Goal: Download file/media: Obtain a digital file from the website

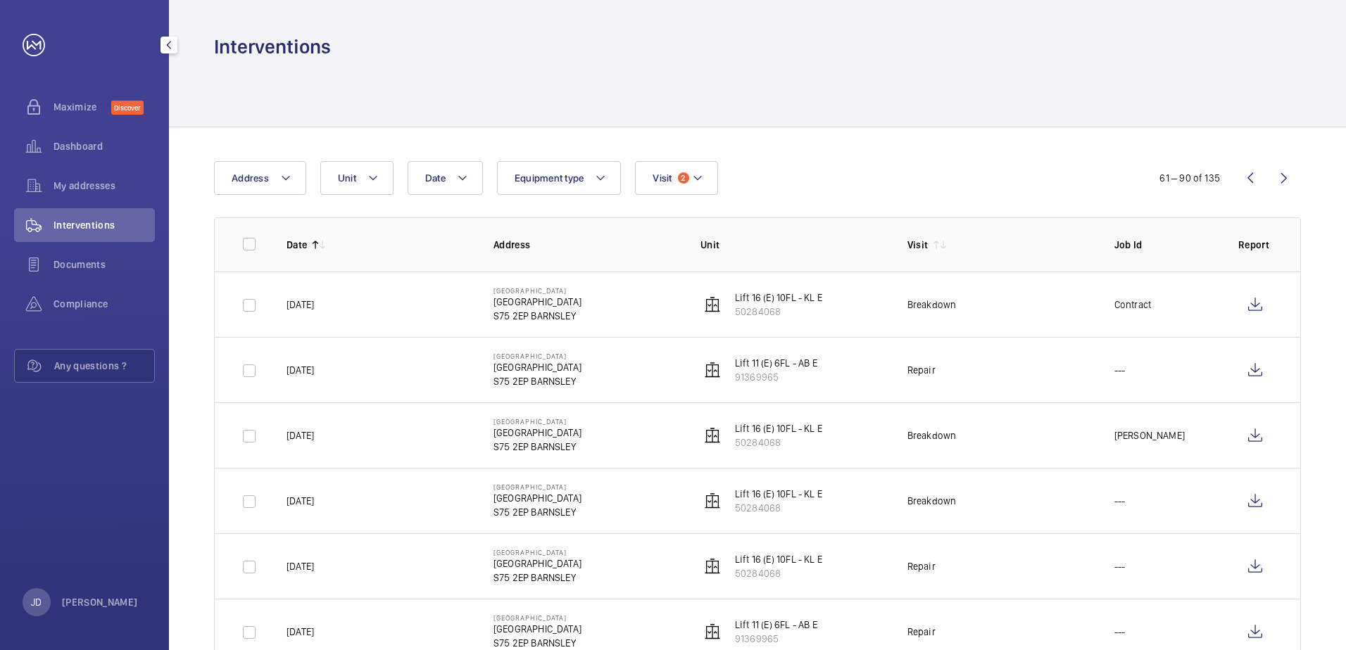
scroll to position [1056, 0]
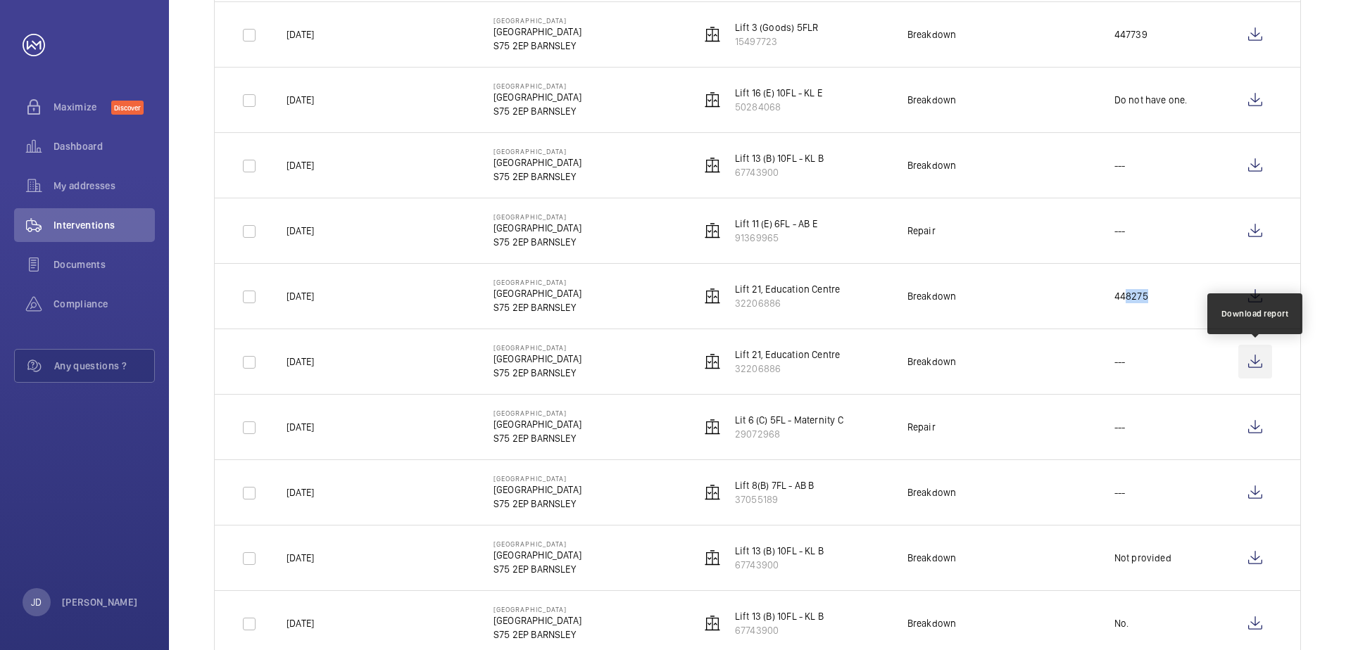
click at [1250, 362] on wm-front-icon-button at bounding box center [1255, 362] width 34 height 34
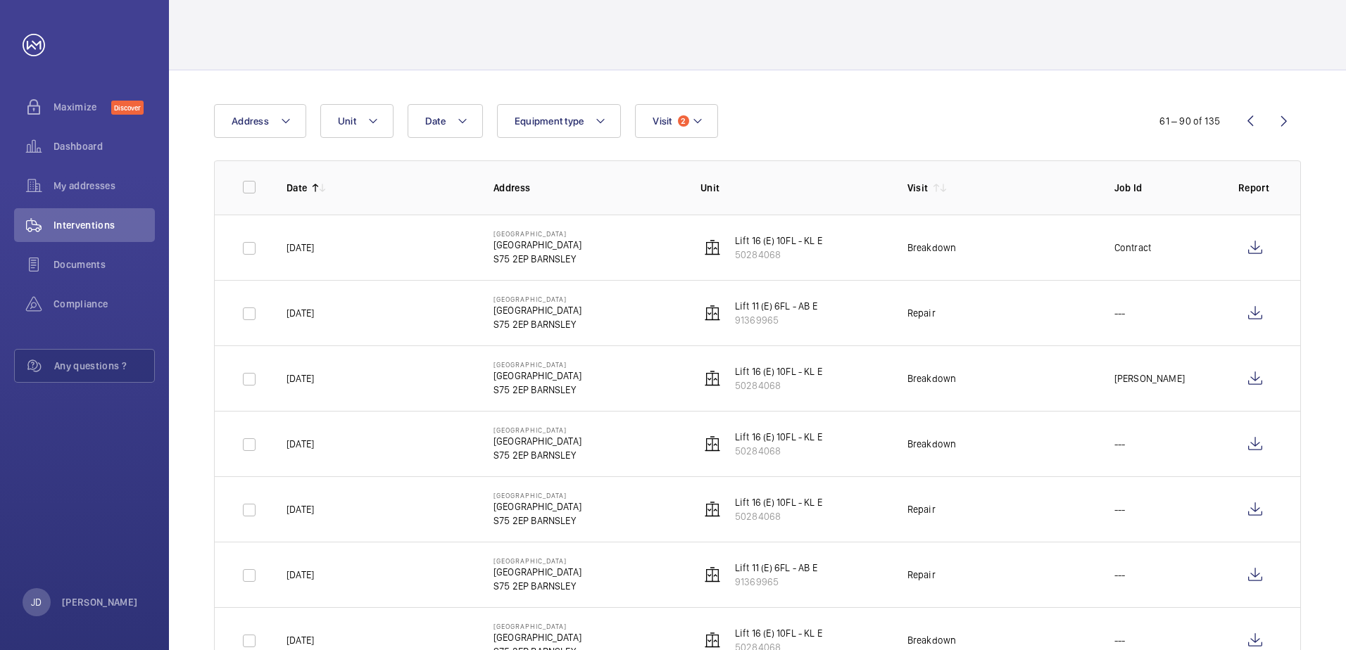
scroll to position [0, 0]
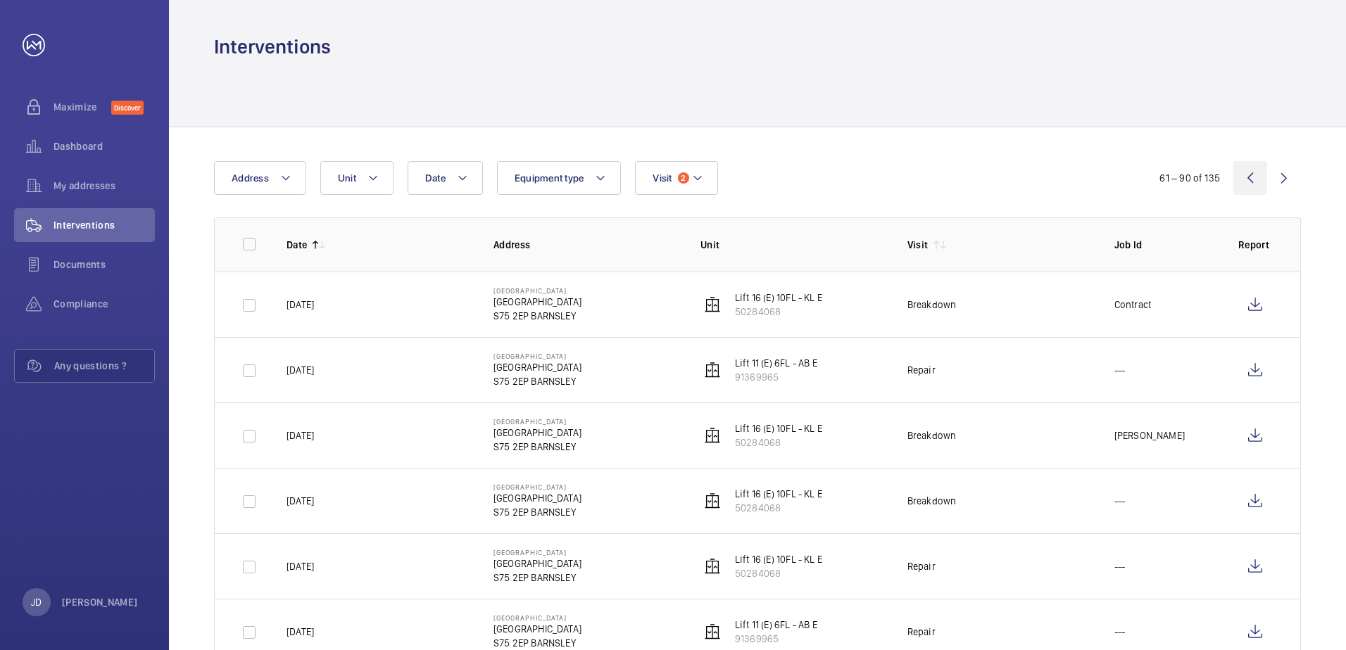
click at [1251, 176] on wm-front-icon-button at bounding box center [1250, 178] width 34 height 34
click at [1282, 179] on wm-front-icon-button at bounding box center [1284, 178] width 34 height 34
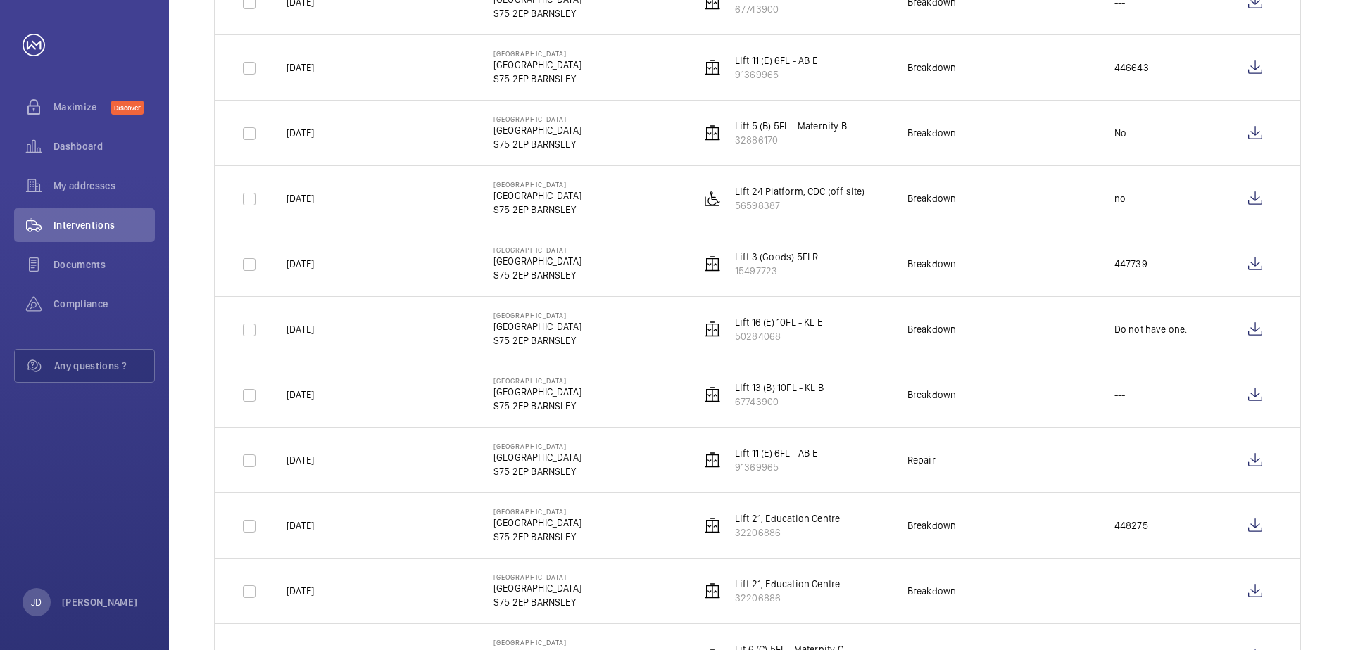
scroll to position [985, 0]
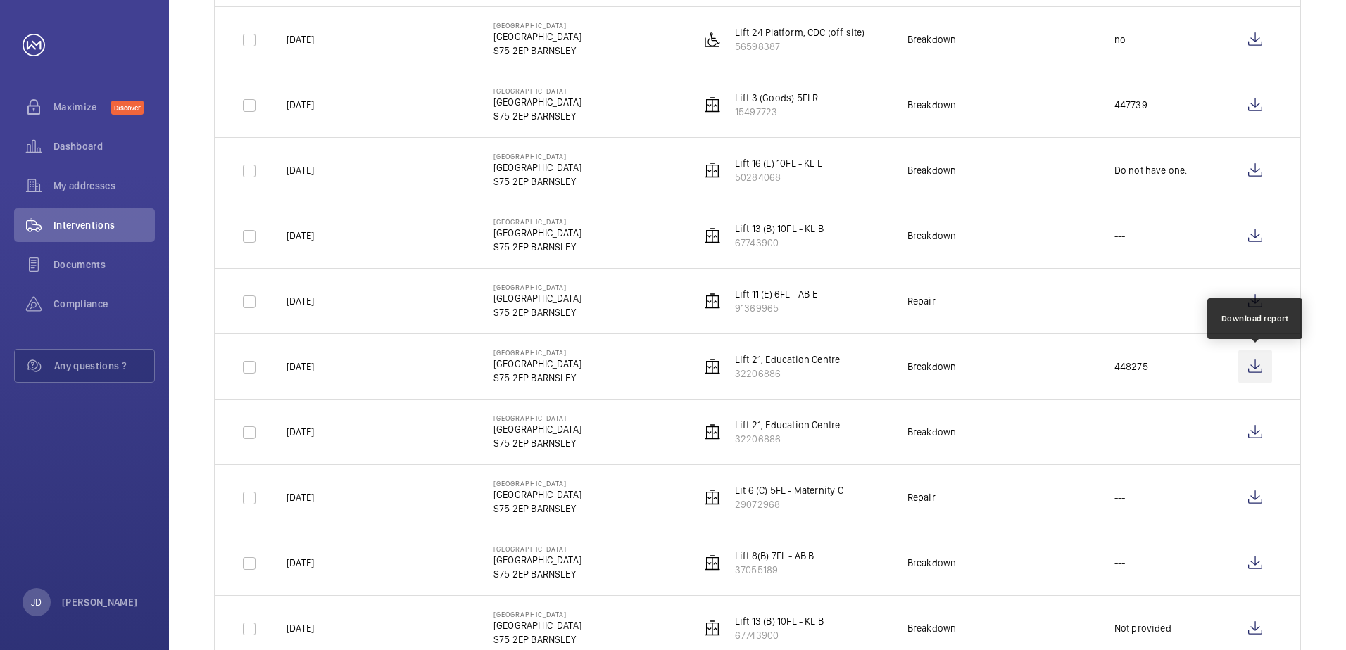
click at [1257, 367] on wm-front-icon-button at bounding box center [1255, 367] width 34 height 34
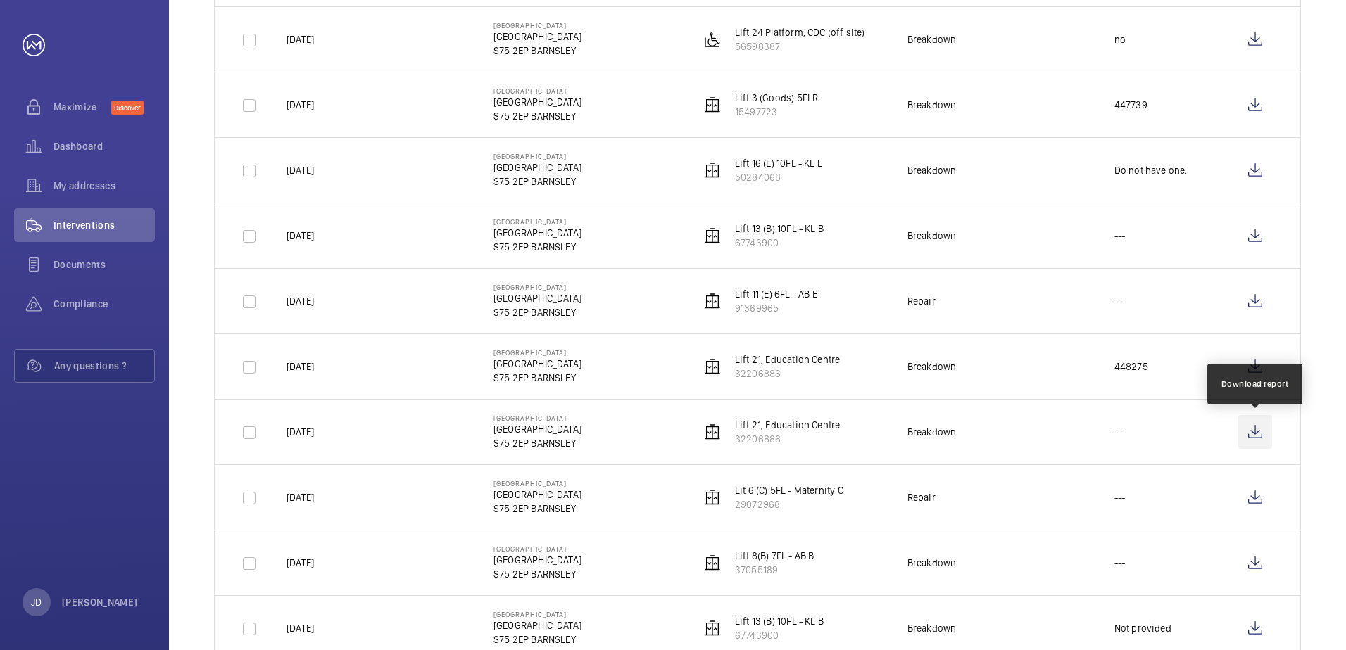
click at [1254, 434] on wm-front-icon-button at bounding box center [1255, 432] width 34 height 34
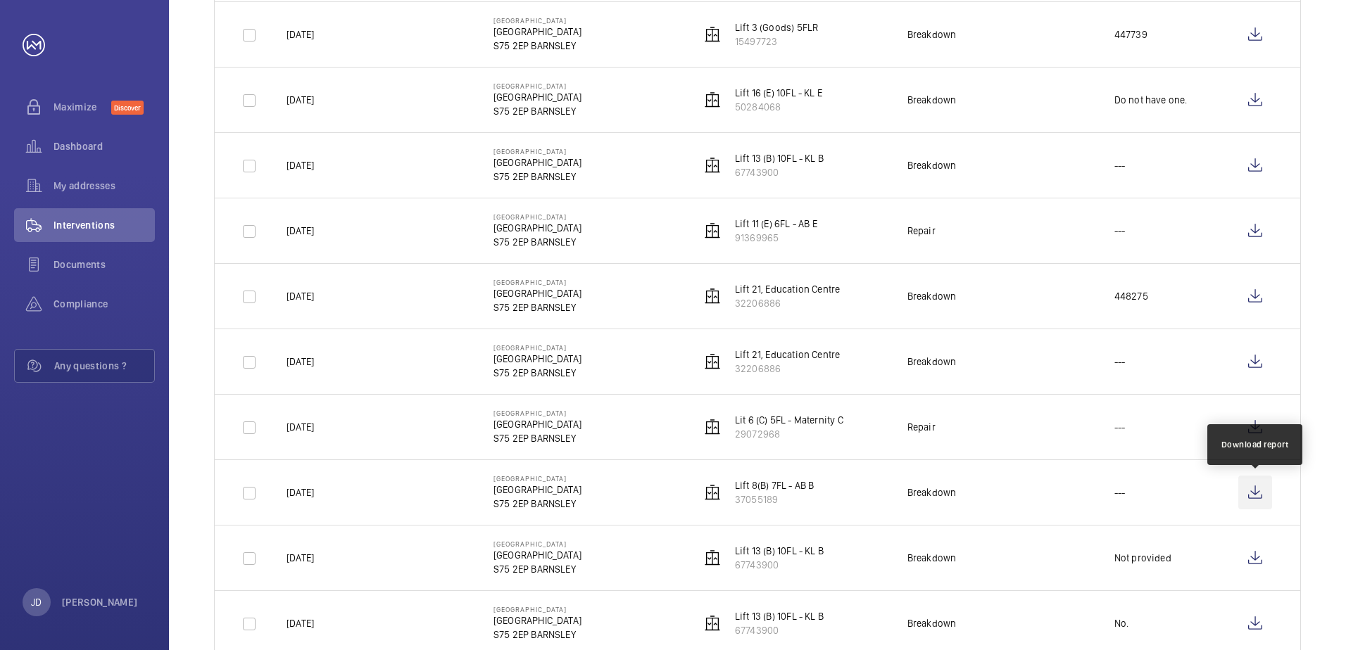
click at [1250, 495] on wm-front-icon-button at bounding box center [1255, 493] width 34 height 34
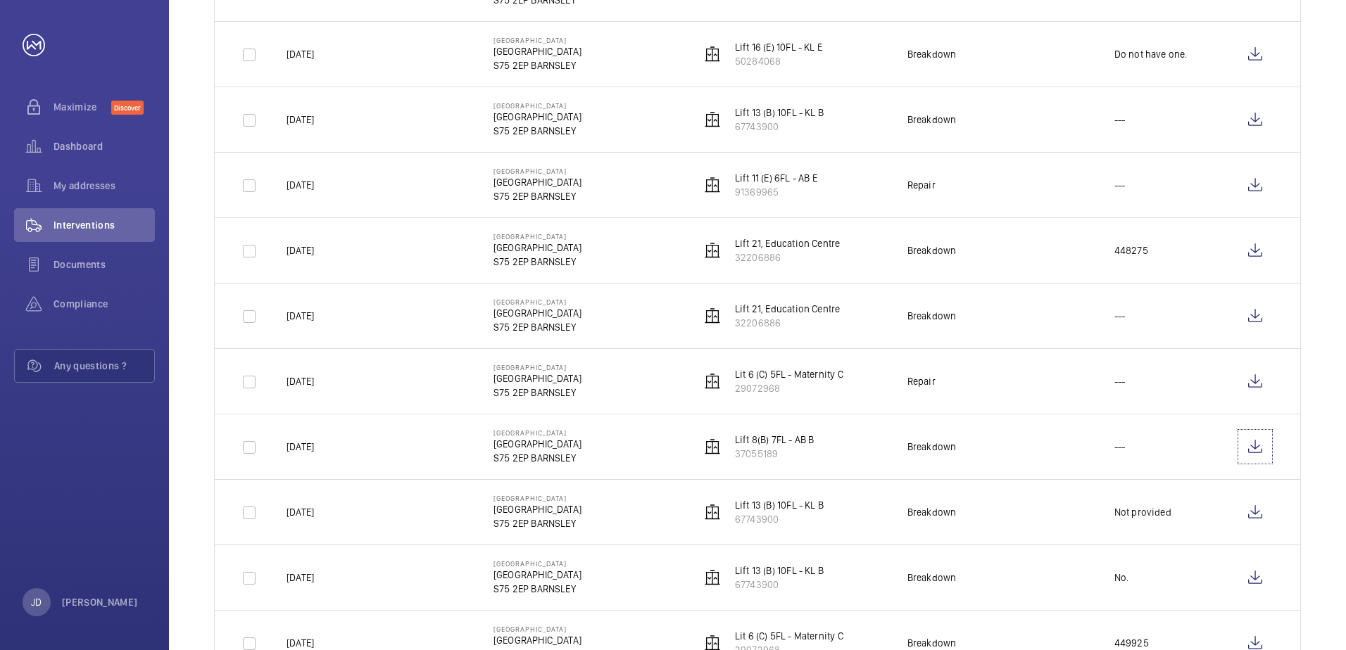
scroll to position [1126, 0]
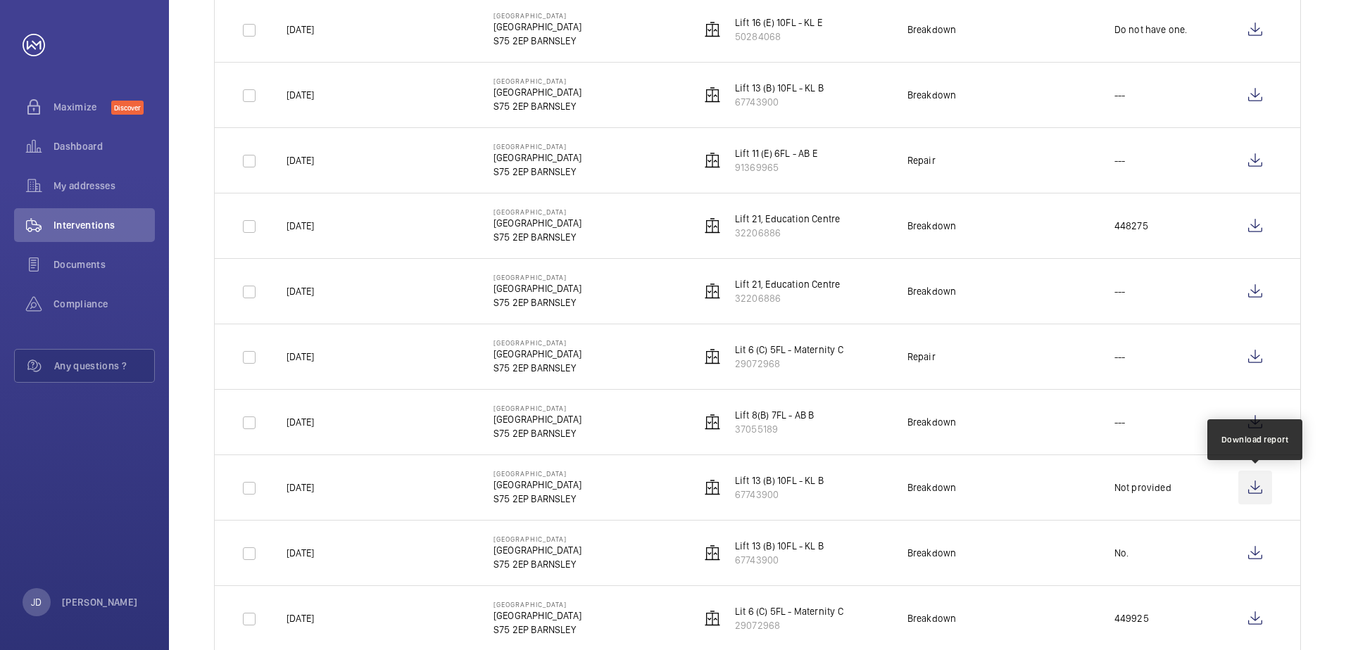
click at [1252, 495] on wm-front-icon-button at bounding box center [1255, 488] width 34 height 34
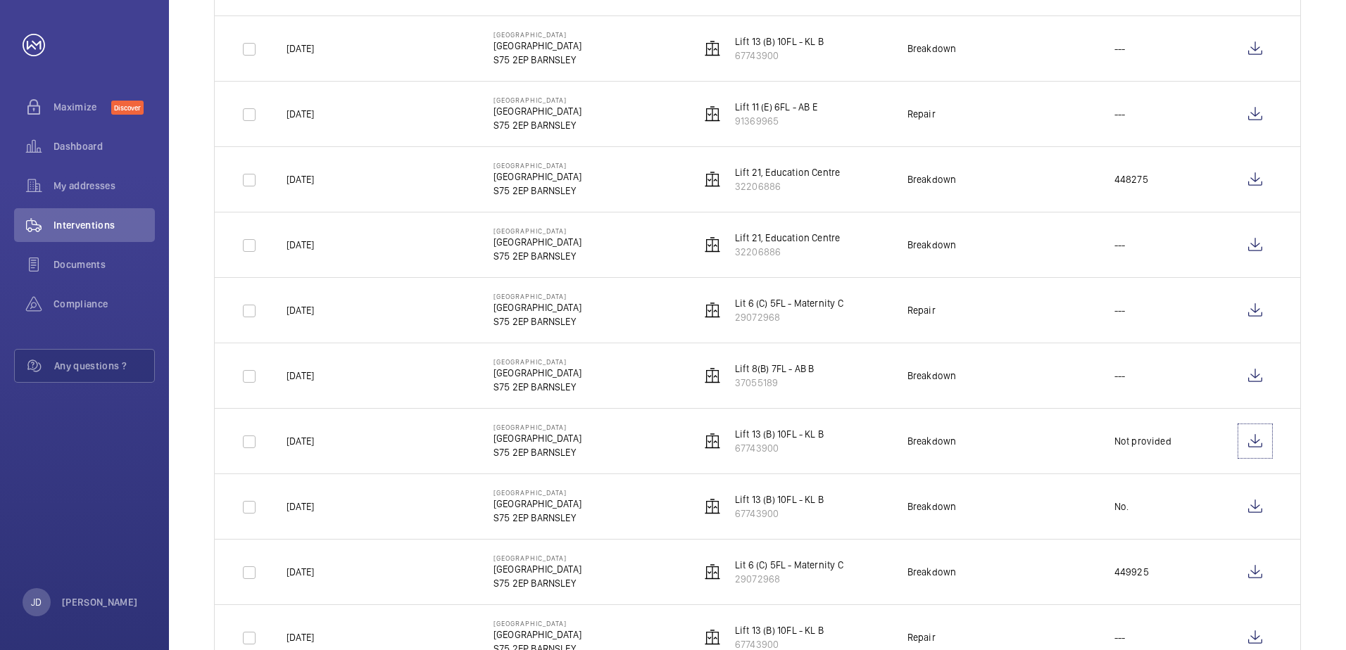
scroll to position [1197, 0]
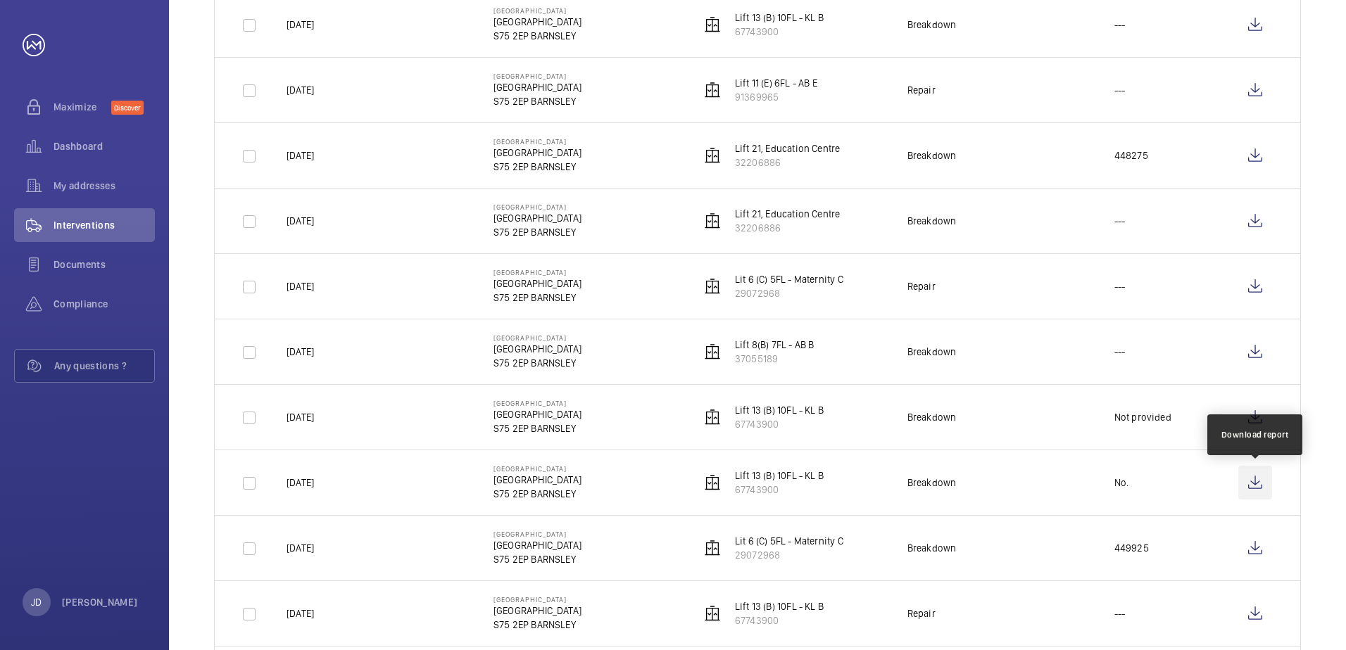
click at [1251, 486] on wm-front-icon-button at bounding box center [1255, 483] width 34 height 34
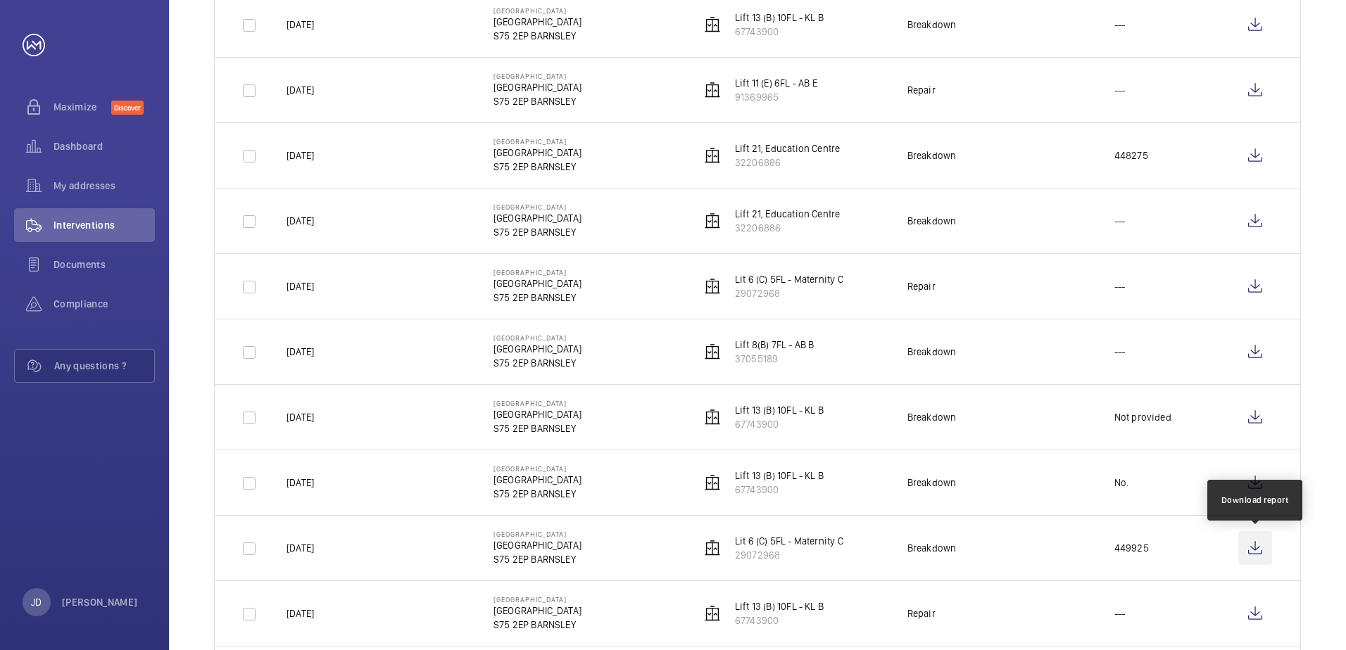
click at [1255, 546] on wm-front-icon-button at bounding box center [1255, 548] width 34 height 34
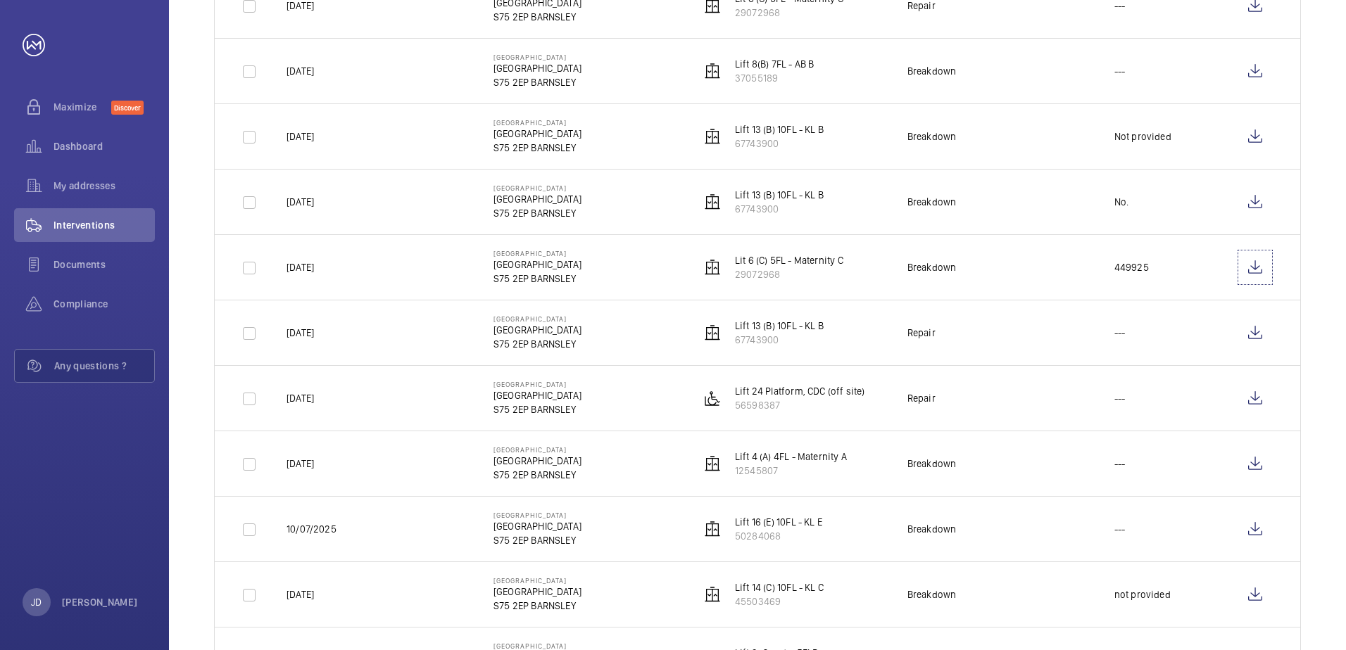
scroll to position [1478, 0]
click at [1259, 460] on wm-front-icon-button at bounding box center [1255, 463] width 34 height 34
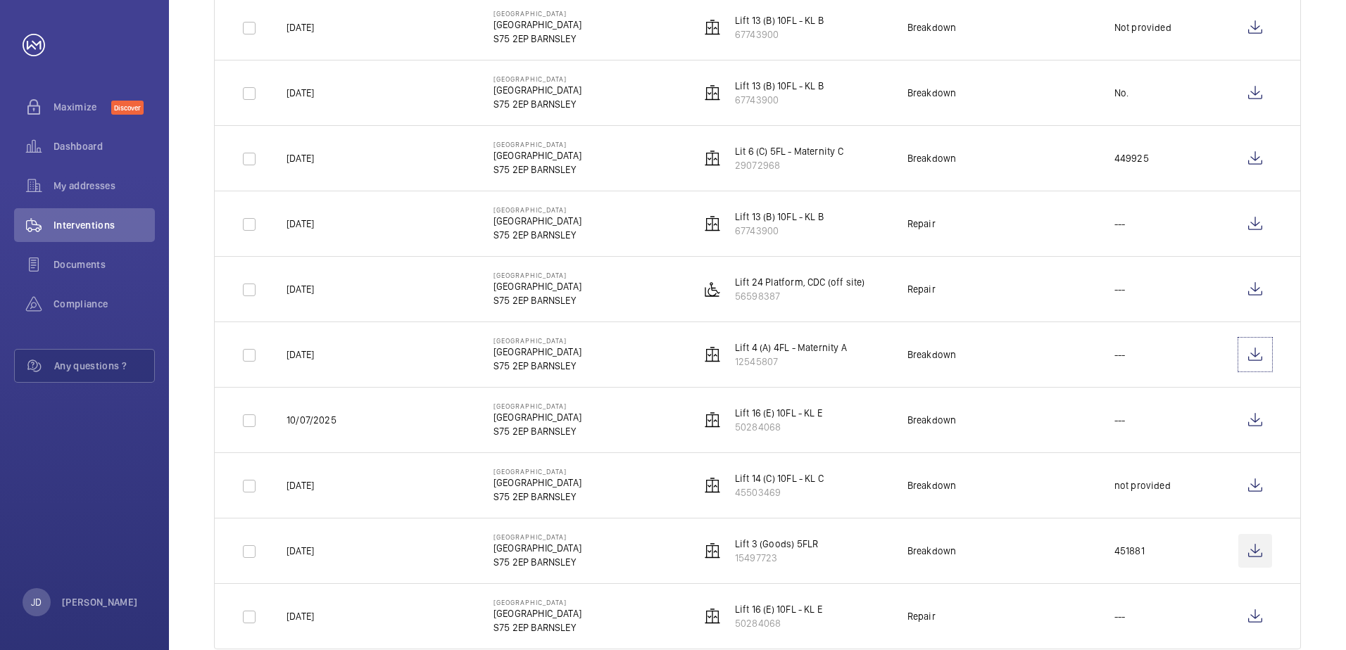
scroll to position [1619, 0]
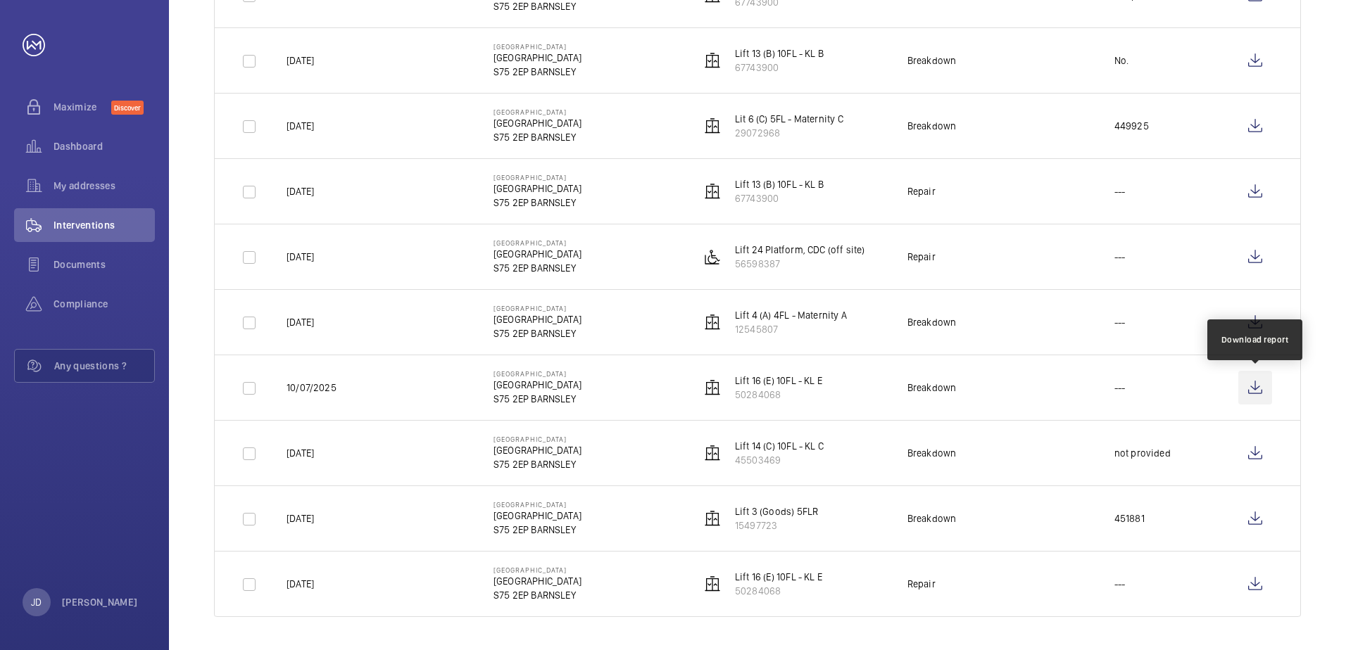
click at [1256, 390] on wm-front-icon-button at bounding box center [1255, 388] width 34 height 34
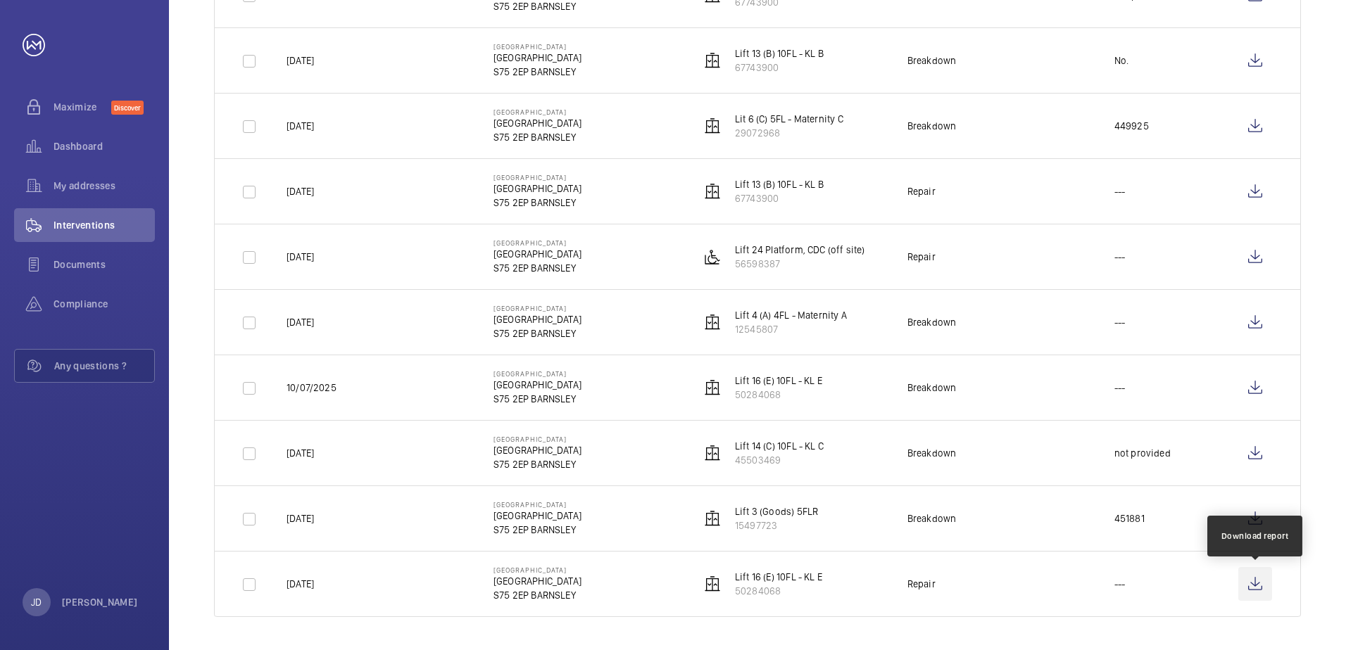
click at [1256, 579] on wm-front-icon-button at bounding box center [1255, 584] width 34 height 34
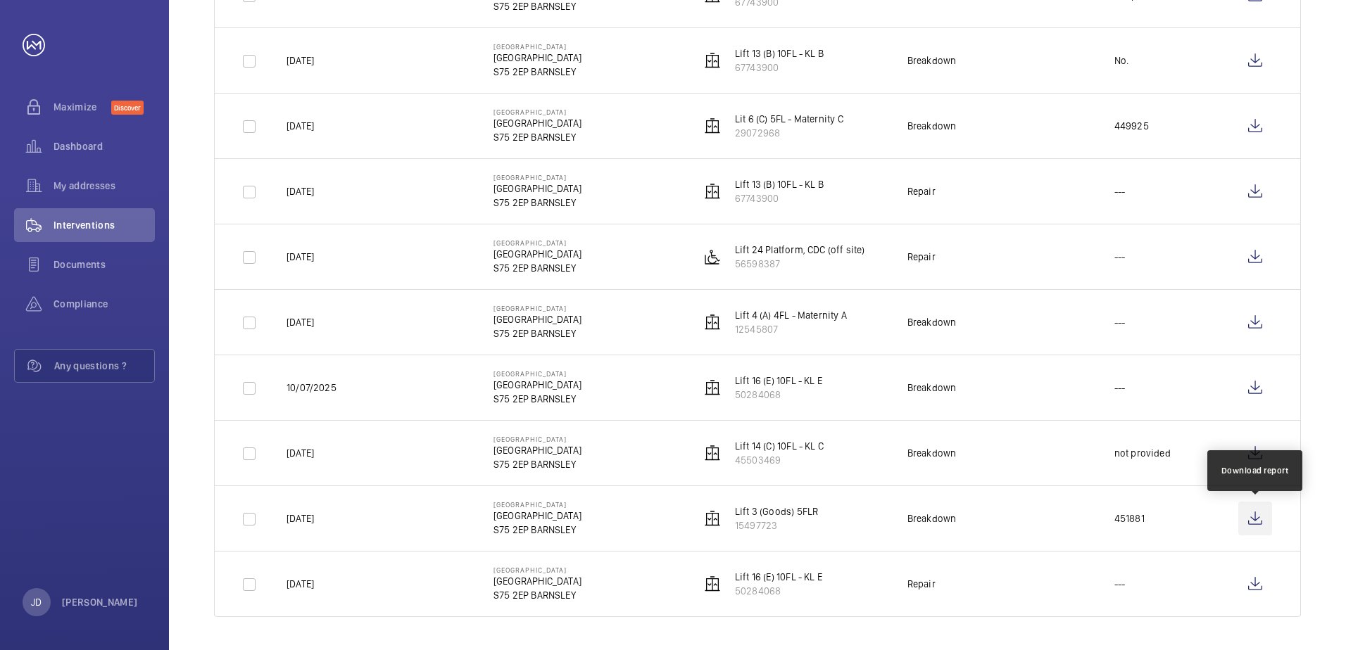
click at [1254, 519] on wm-front-icon-button at bounding box center [1255, 519] width 34 height 34
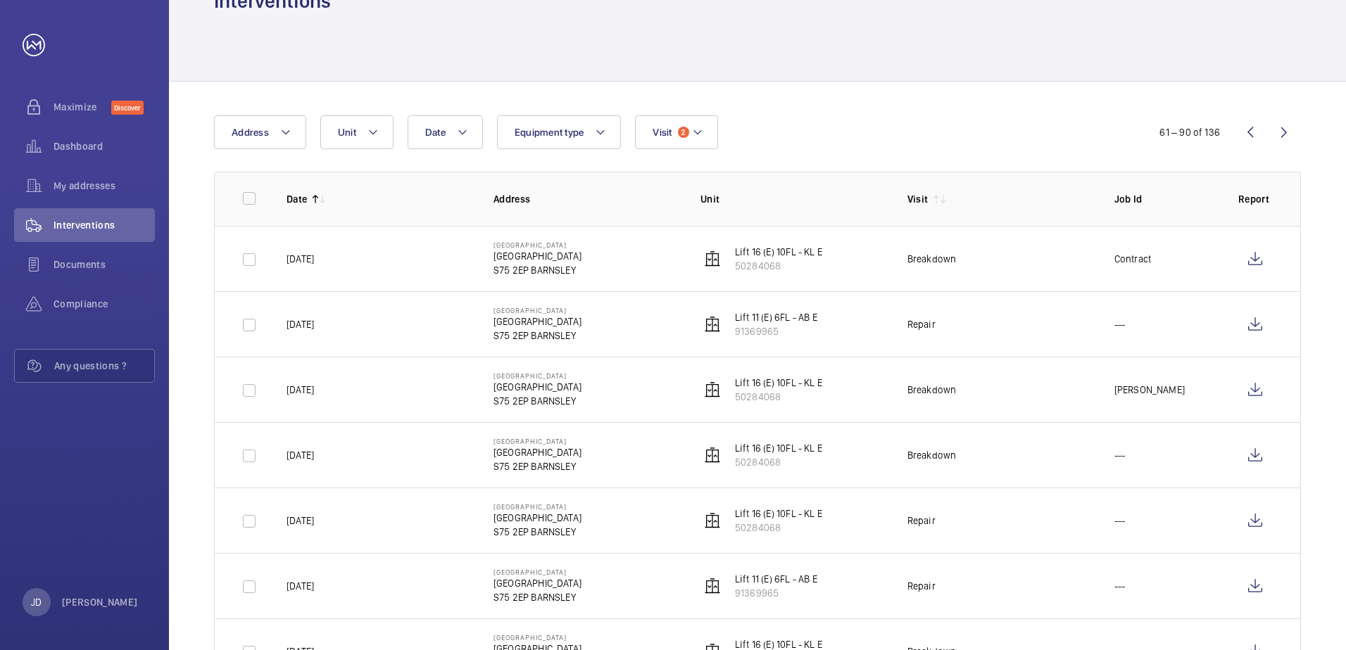
scroll to position [0, 0]
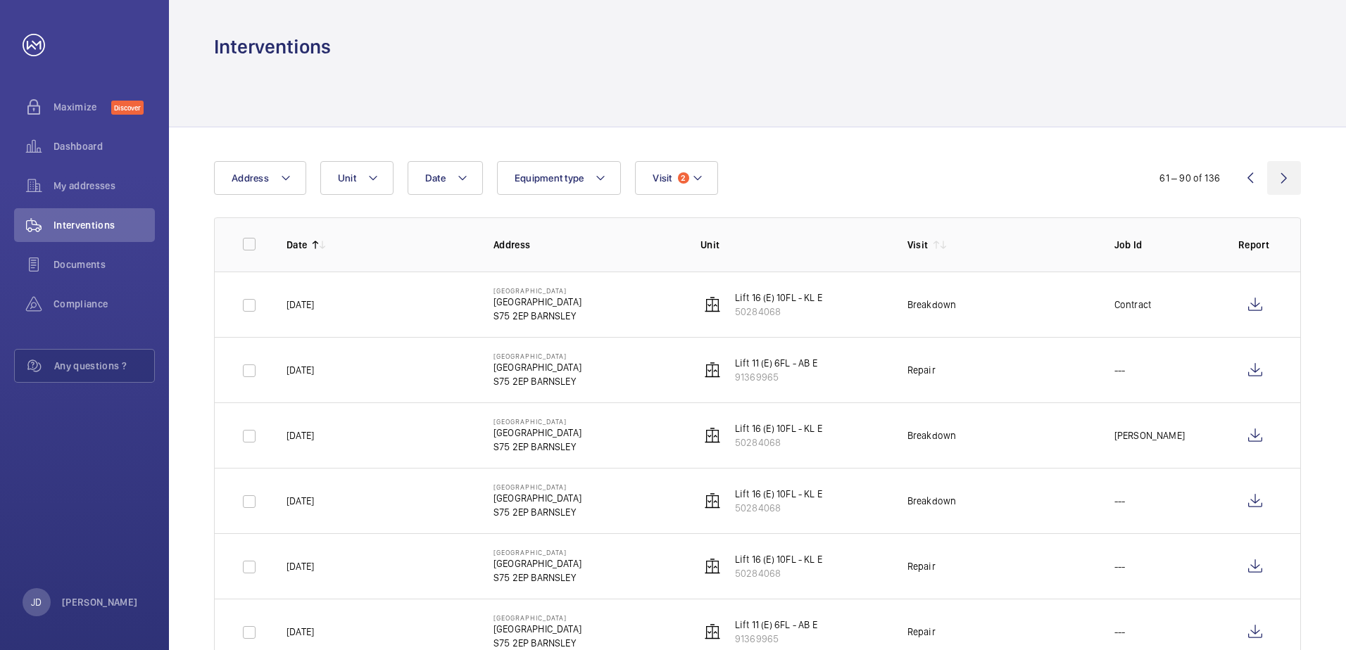
click at [1278, 177] on wm-front-icon-button at bounding box center [1284, 178] width 34 height 34
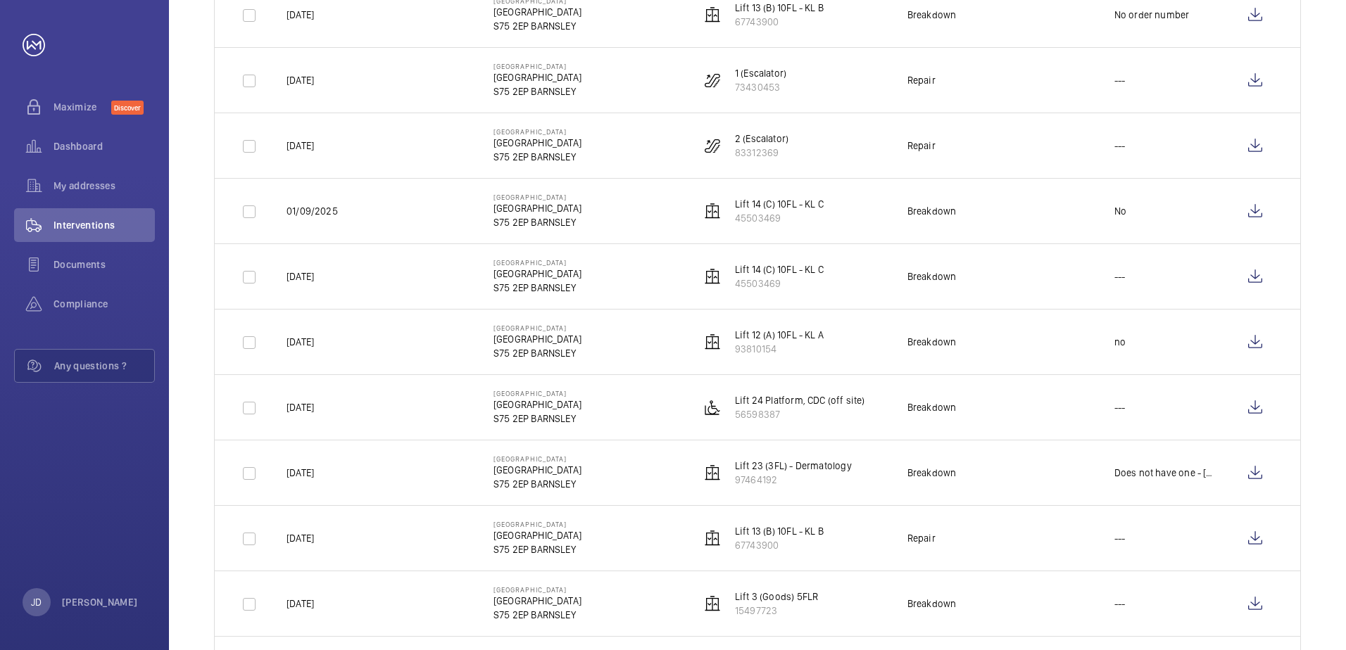
scroll to position [1620, 0]
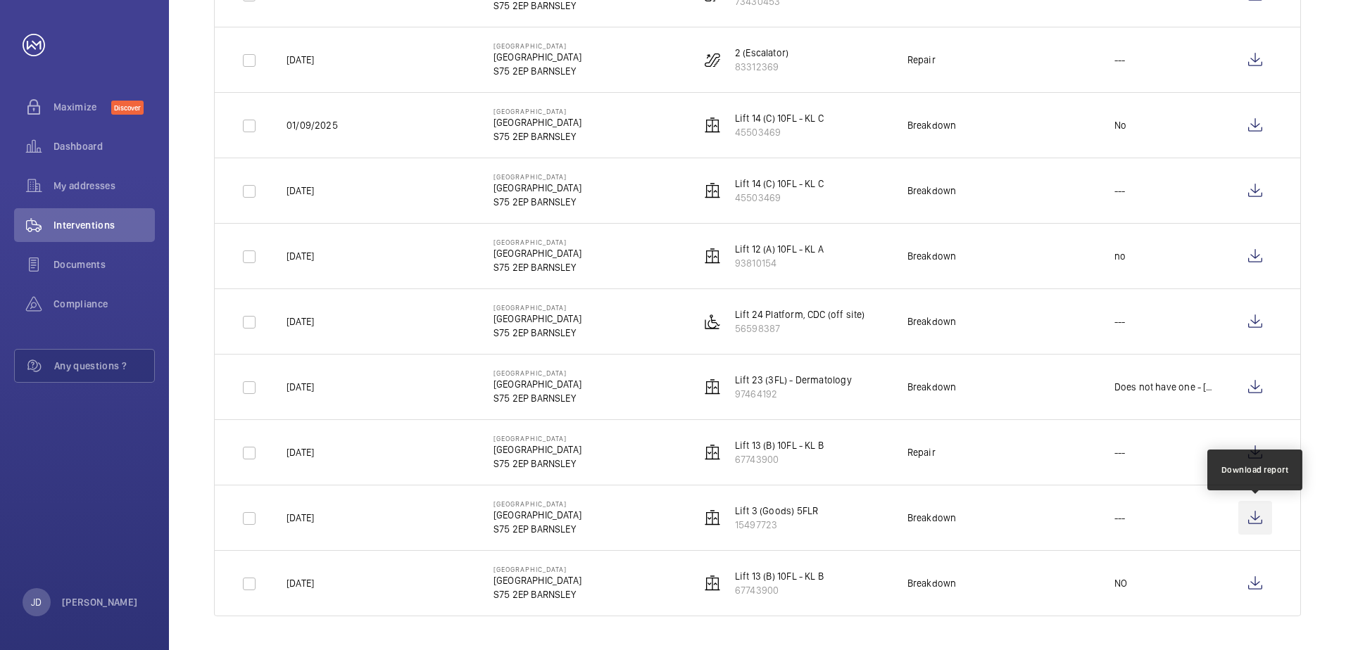
click at [1252, 519] on wm-front-icon-button at bounding box center [1255, 518] width 34 height 34
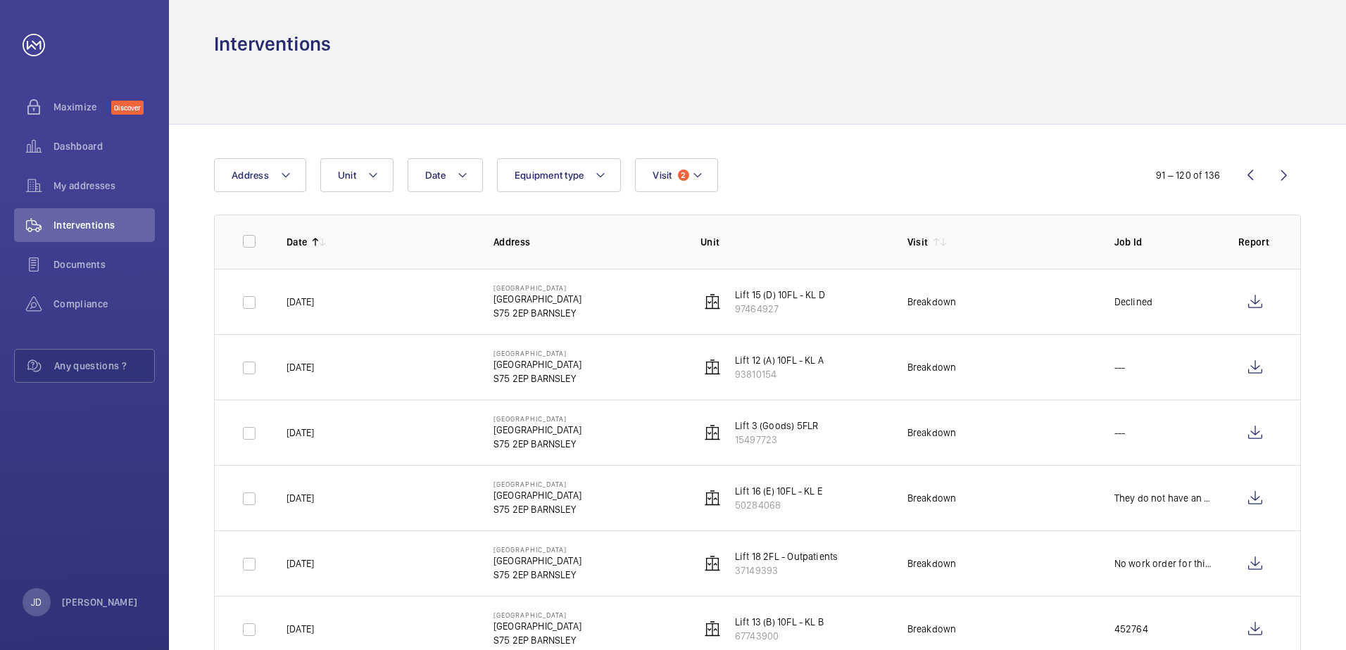
scroll to position [0, 0]
click at [1253, 431] on wm-front-icon-button at bounding box center [1255, 436] width 34 height 34
click at [1282, 175] on wm-front-icon-button at bounding box center [1284, 178] width 34 height 34
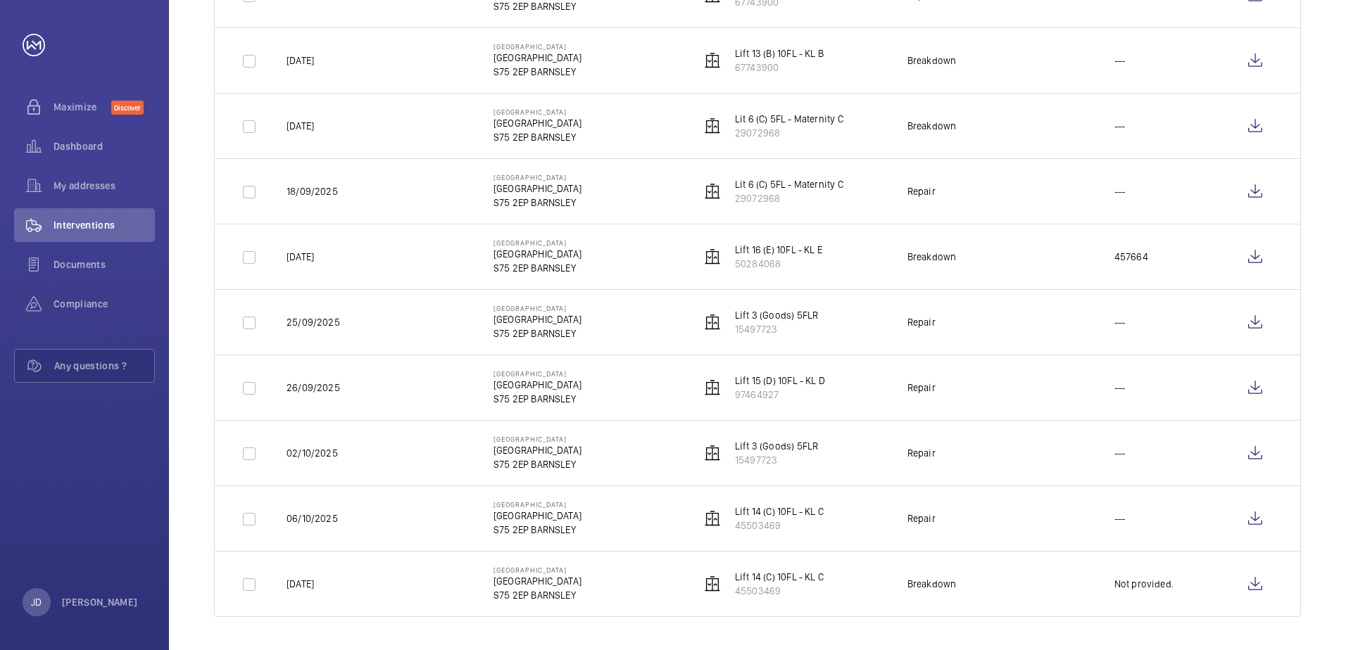
scroll to position [703, 0]
click at [1258, 320] on wm-front-icon-button at bounding box center [1255, 322] width 34 height 34
click at [1259, 458] on wm-front-icon-button at bounding box center [1255, 453] width 34 height 34
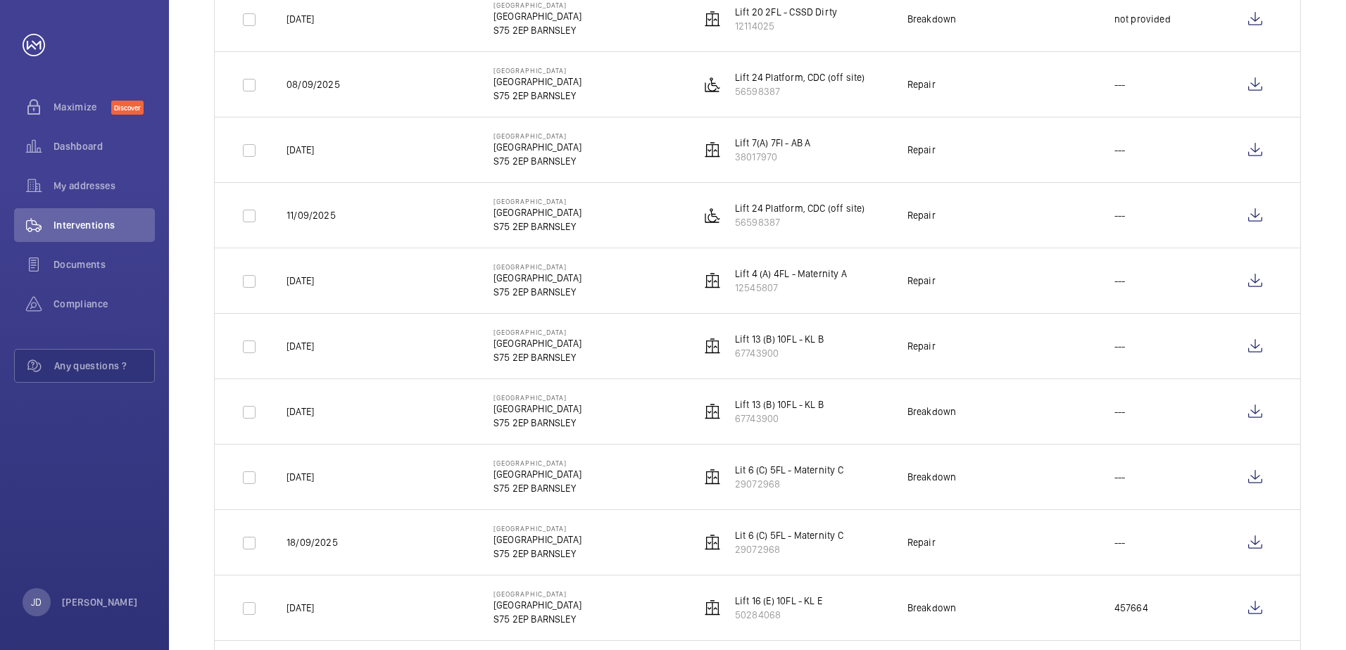
scroll to position [0, 0]
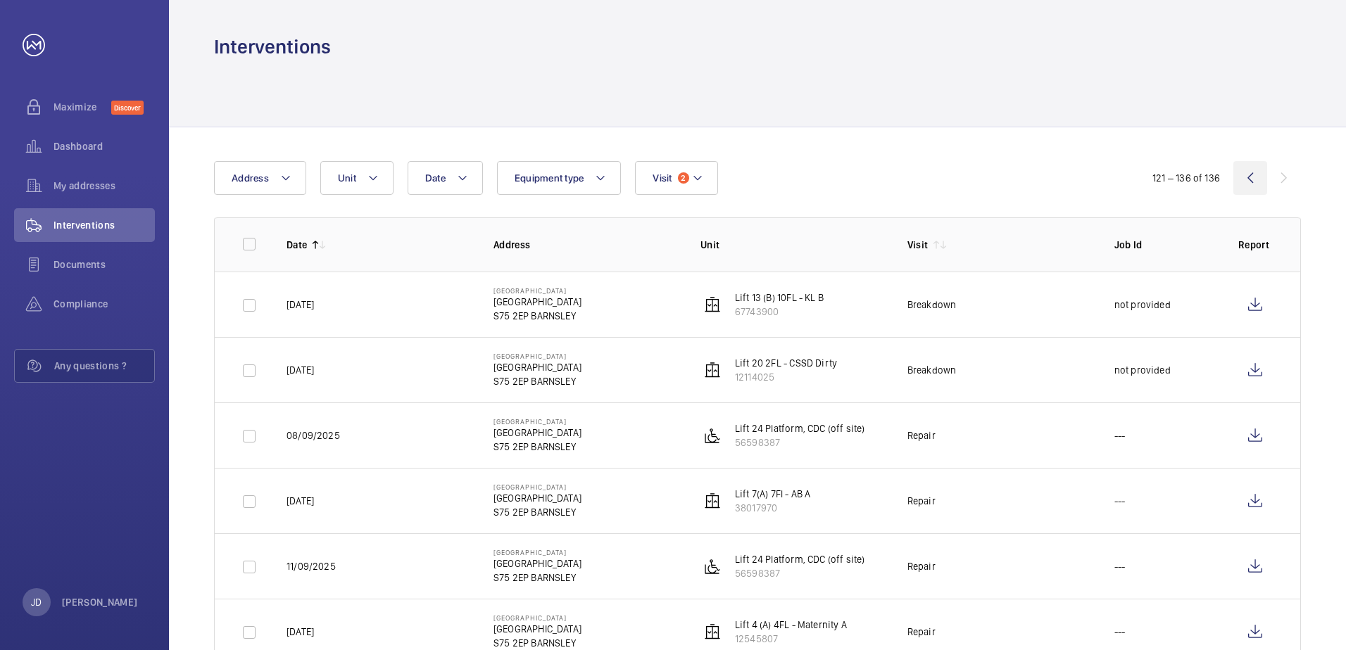
click at [1246, 179] on wm-front-icon-button at bounding box center [1250, 178] width 34 height 34
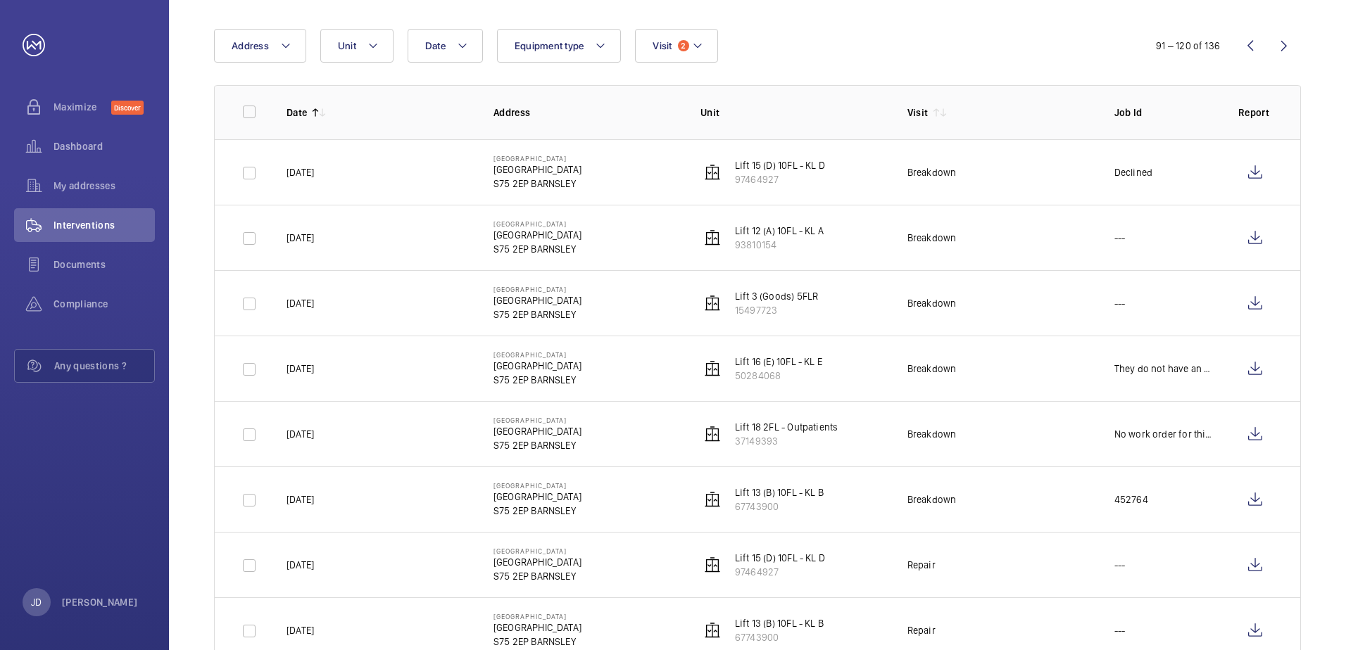
scroll to position [211, 0]
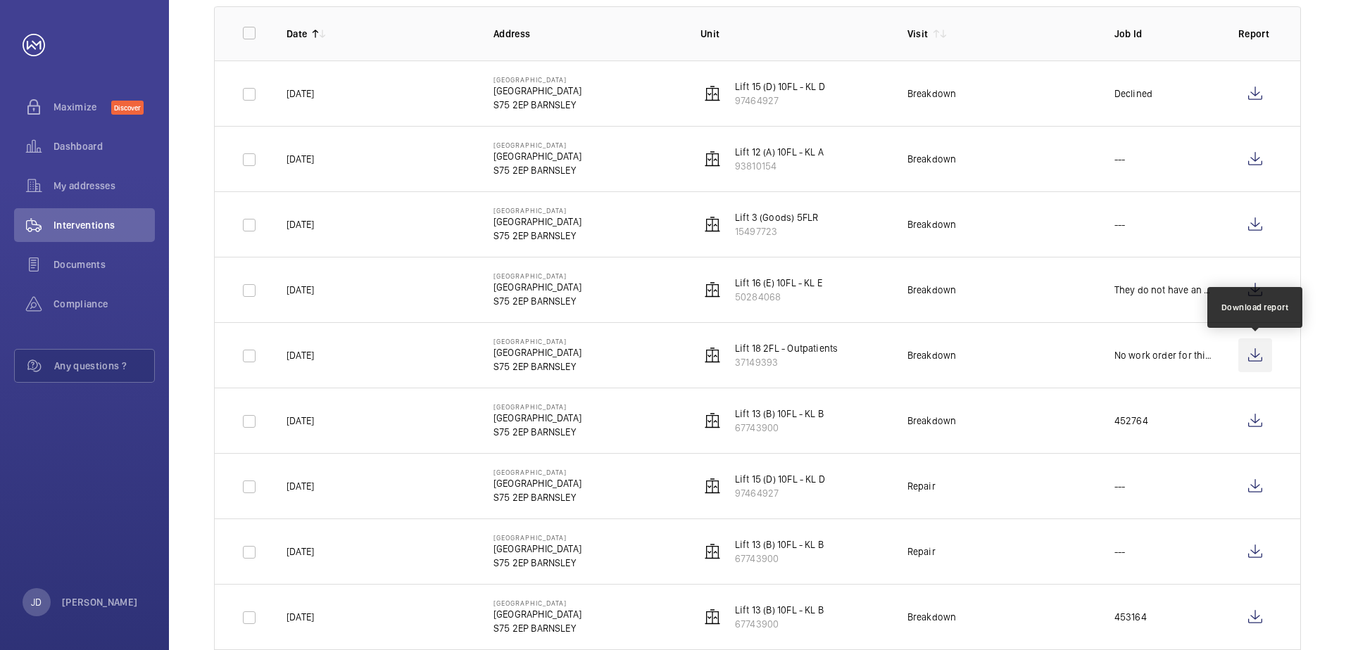
click at [1252, 357] on wm-front-icon-button at bounding box center [1255, 356] width 34 height 34
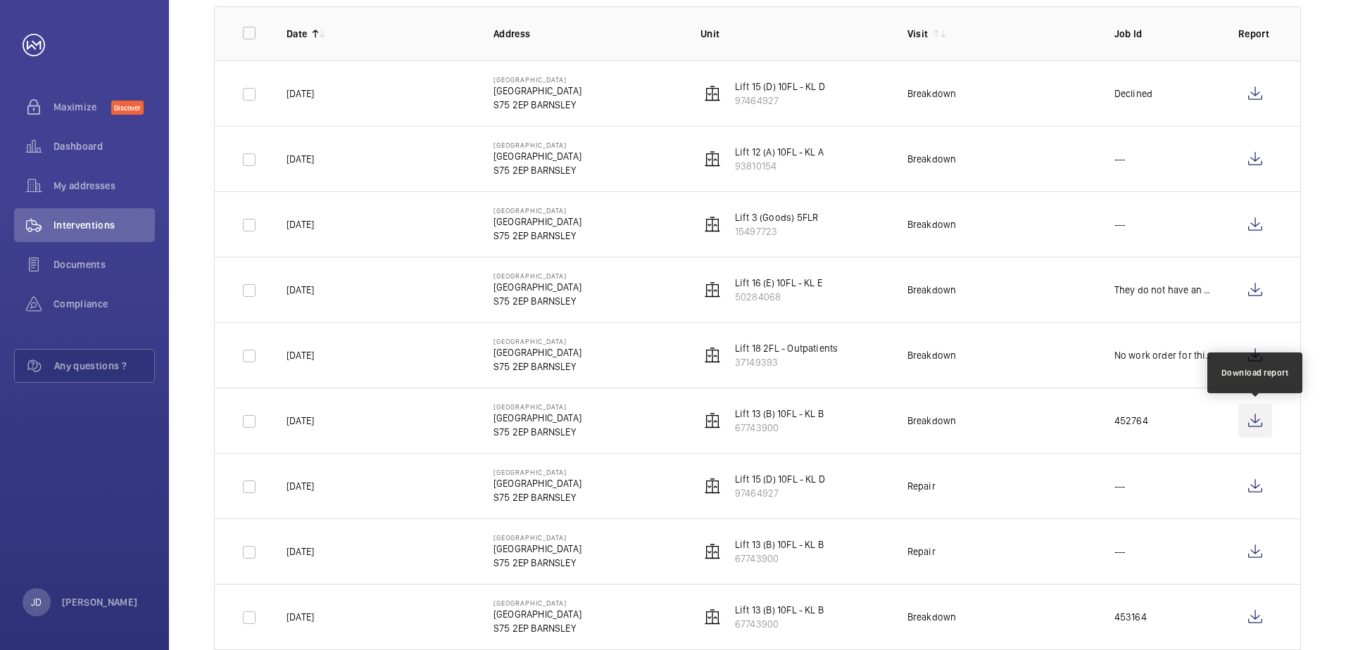
click at [1247, 420] on wm-front-icon-button at bounding box center [1255, 421] width 34 height 34
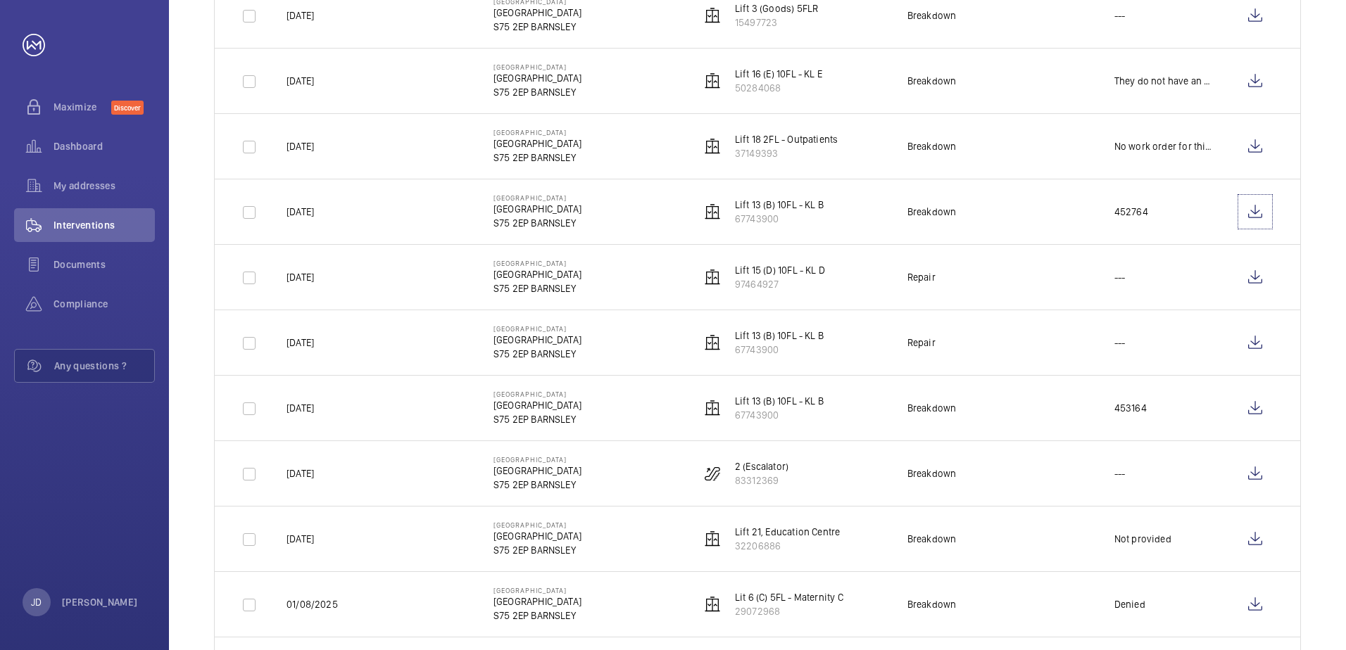
scroll to position [422, 0]
click at [1258, 404] on wm-front-icon-button at bounding box center [1255, 406] width 34 height 34
click at [1256, 476] on wm-front-icon-button at bounding box center [1255, 472] width 34 height 34
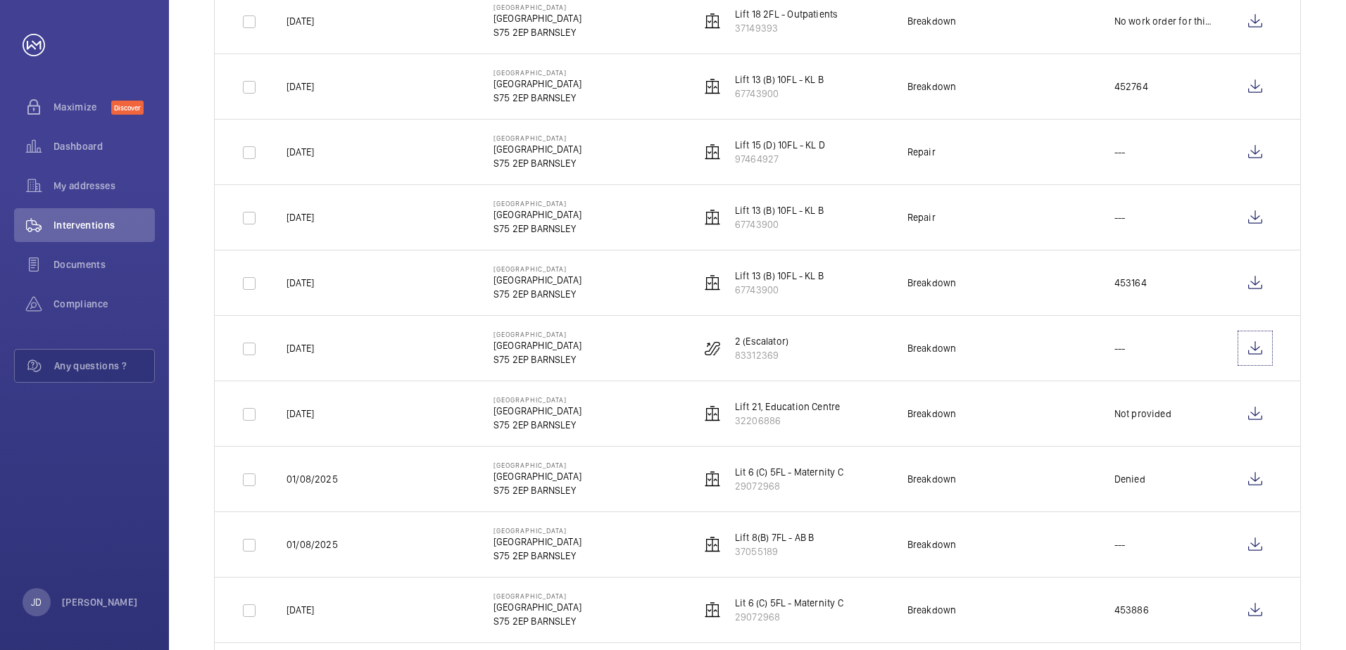
scroll to position [633, 0]
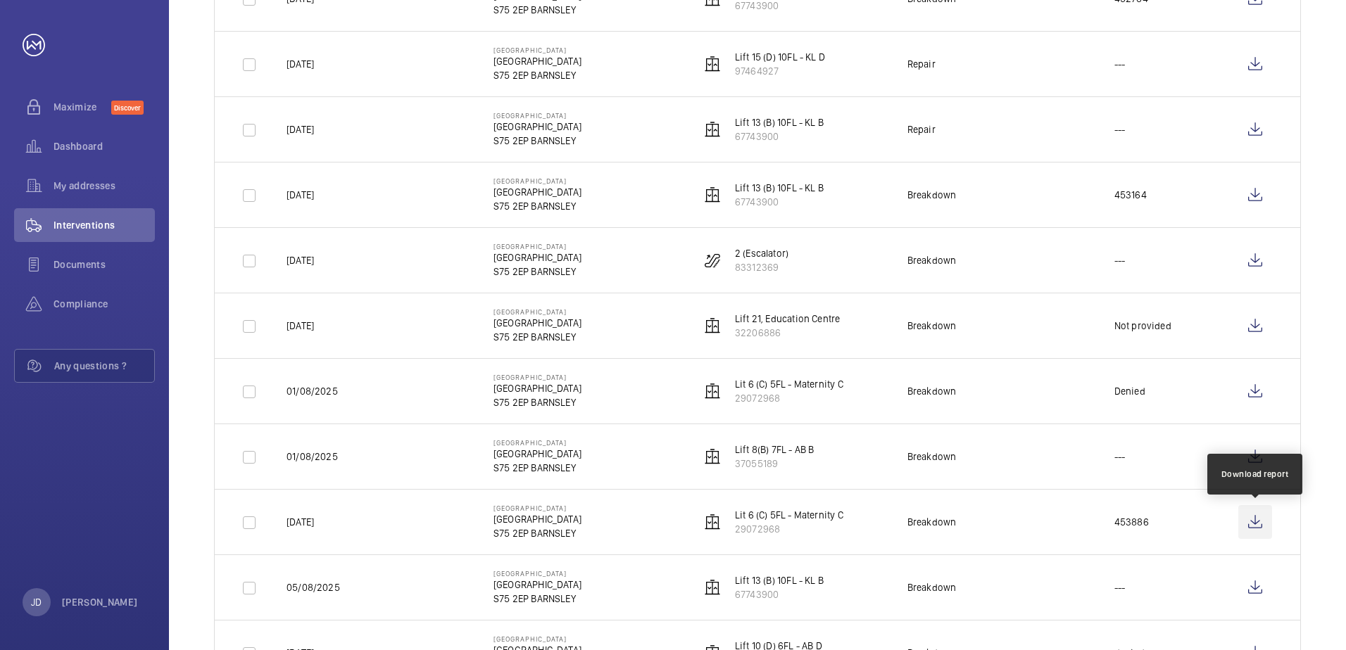
click at [1253, 524] on wm-front-icon-button at bounding box center [1255, 522] width 34 height 34
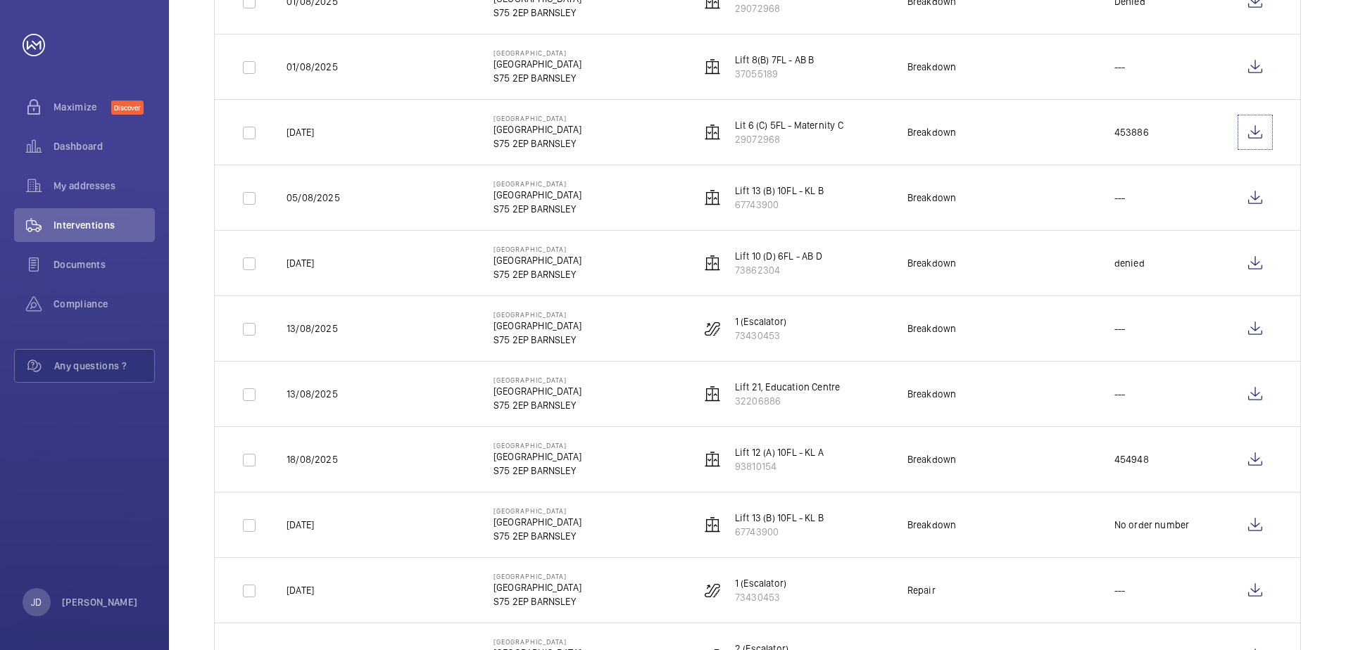
scroll to position [1056, 0]
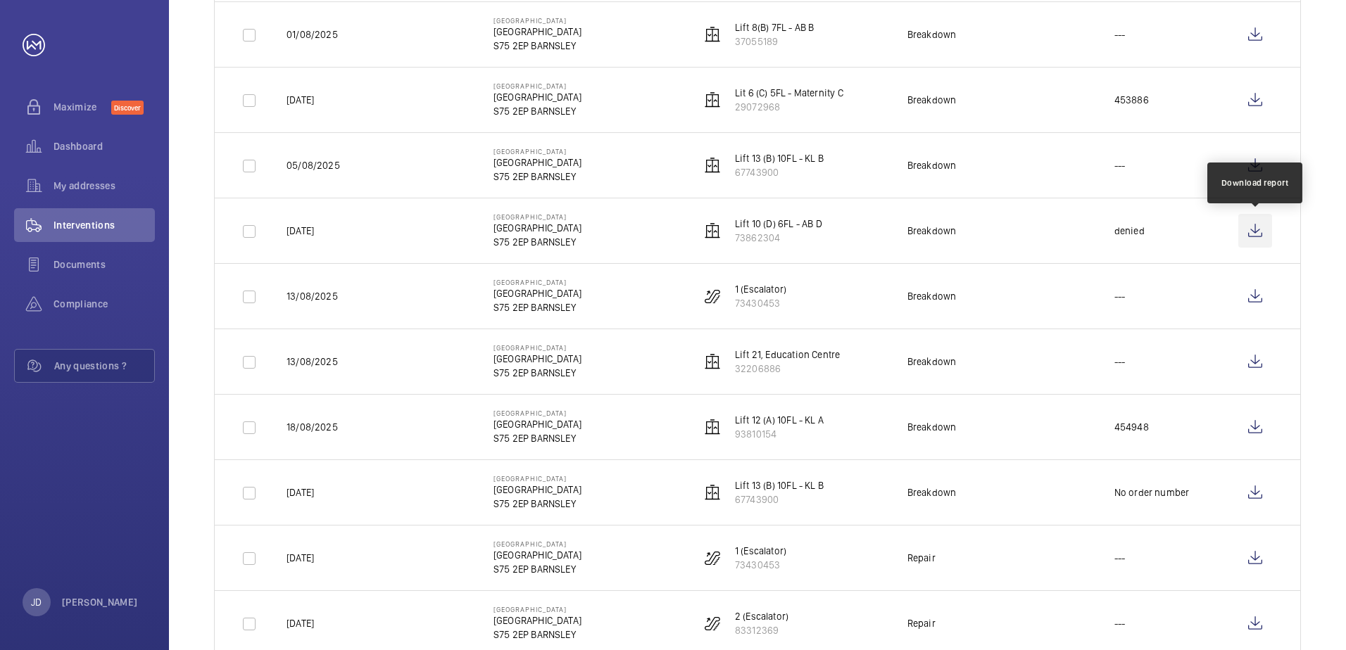
click at [1259, 235] on wm-front-icon-button at bounding box center [1255, 231] width 34 height 34
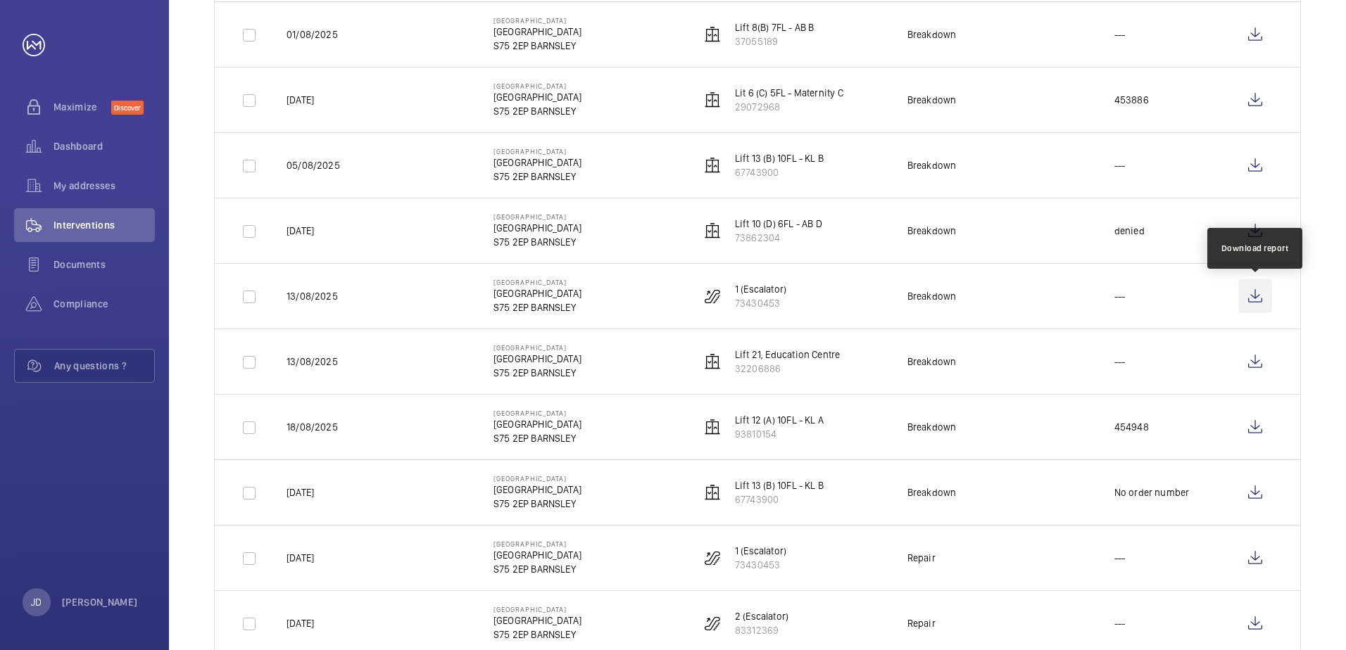
click at [1254, 293] on wm-front-icon-button at bounding box center [1255, 296] width 34 height 34
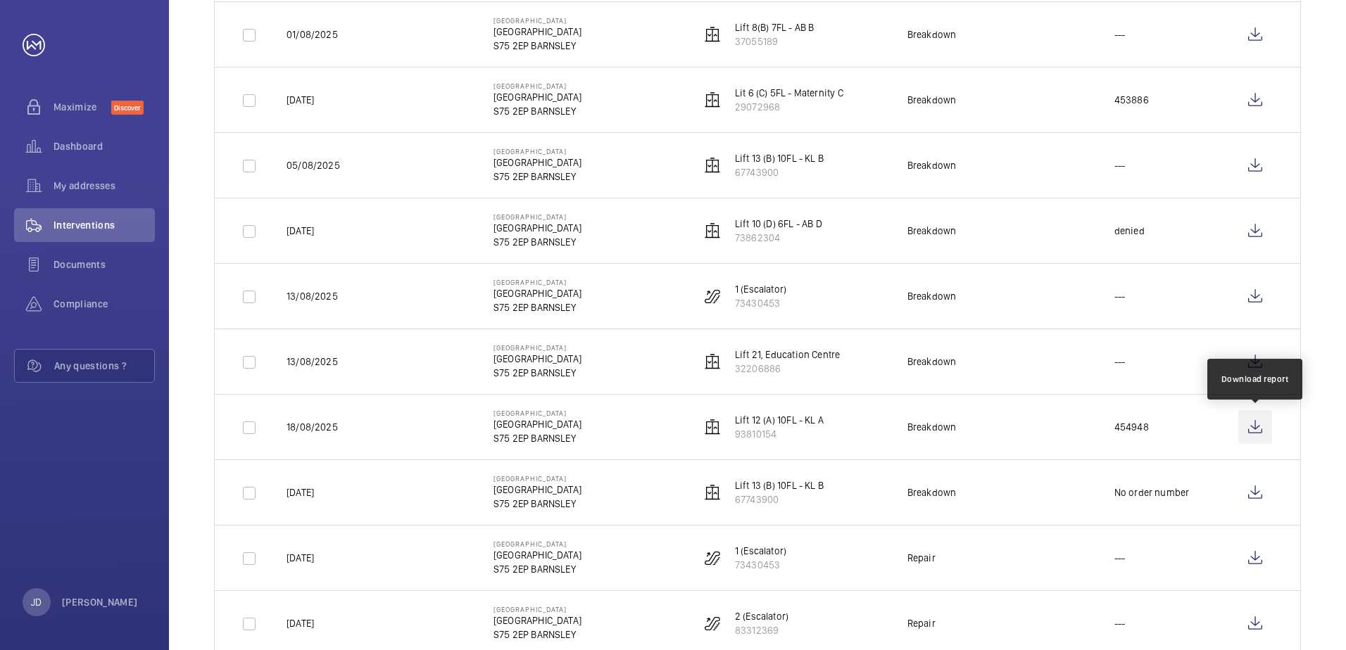
click at [1252, 429] on wm-front-icon-button at bounding box center [1255, 427] width 34 height 34
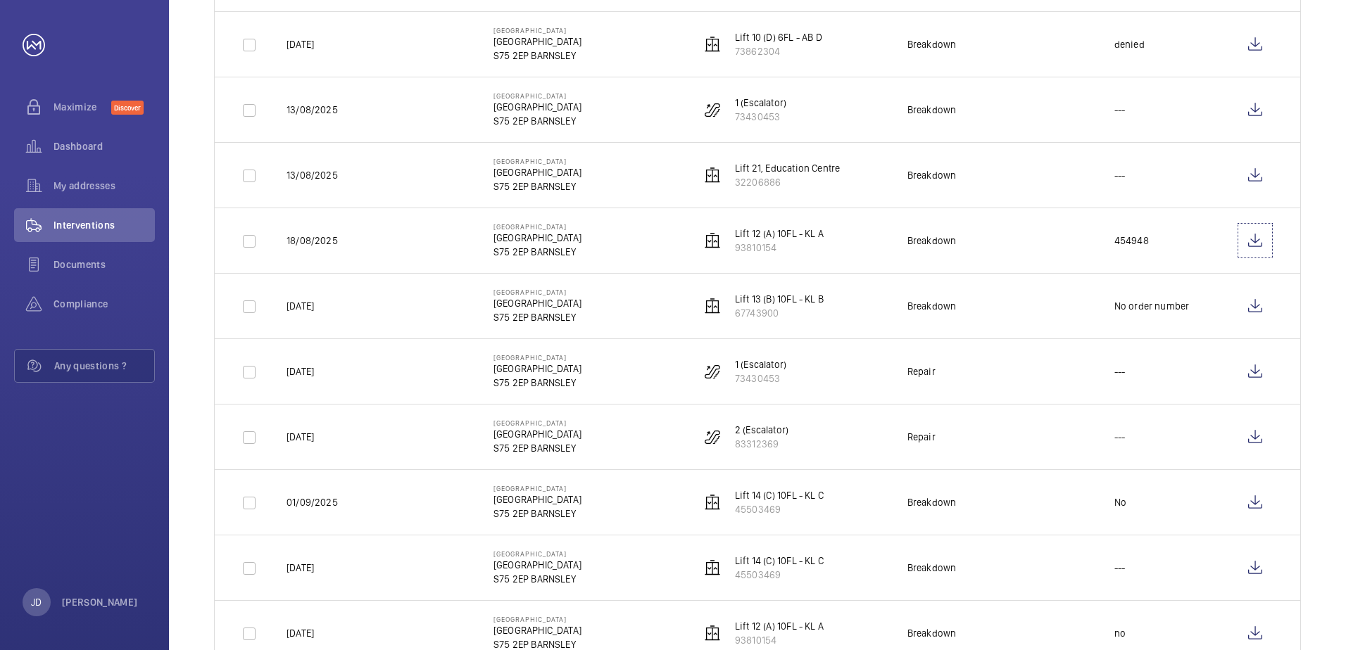
scroll to position [1267, 0]
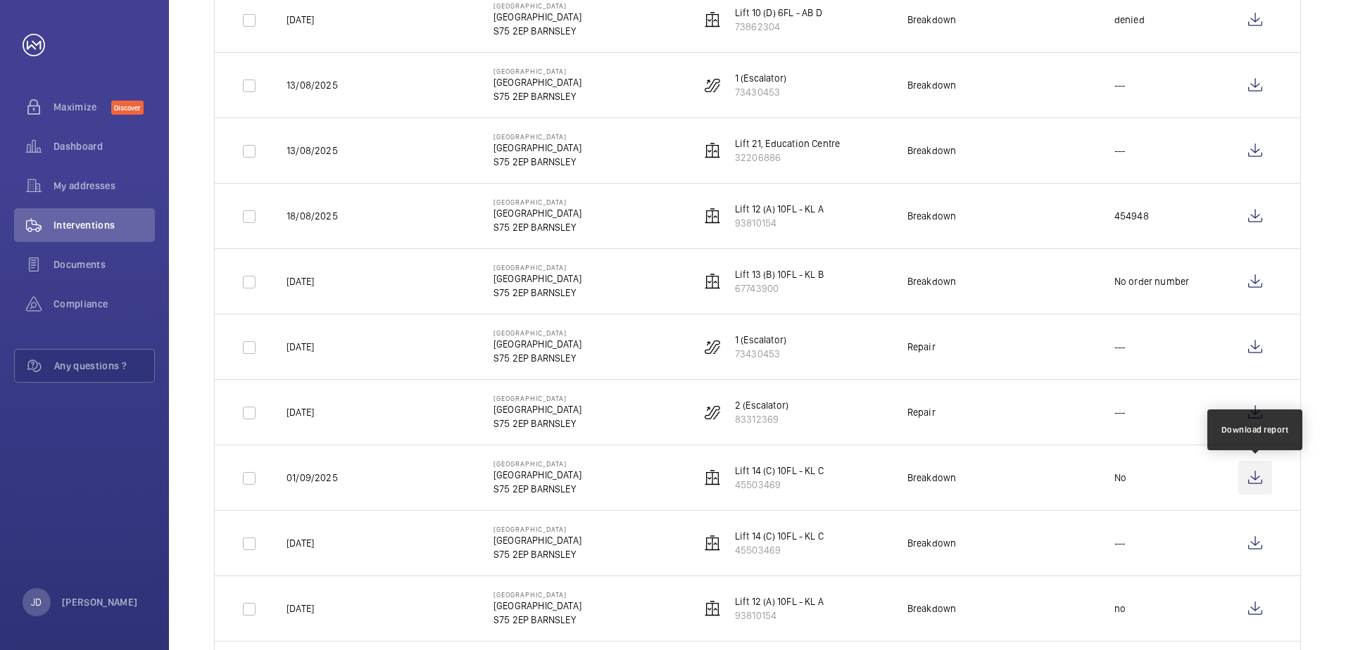
click at [1252, 475] on wm-front-icon-button at bounding box center [1255, 478] width 34 height 34
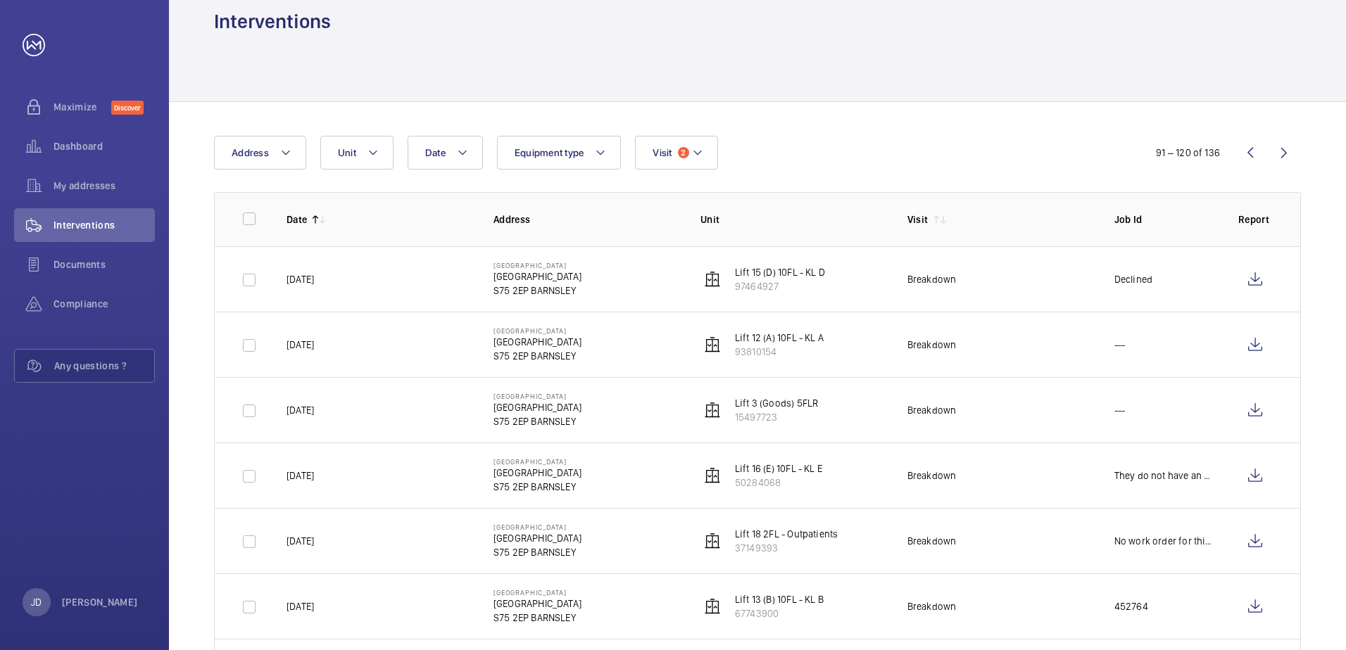
scroll to position [0, 0]
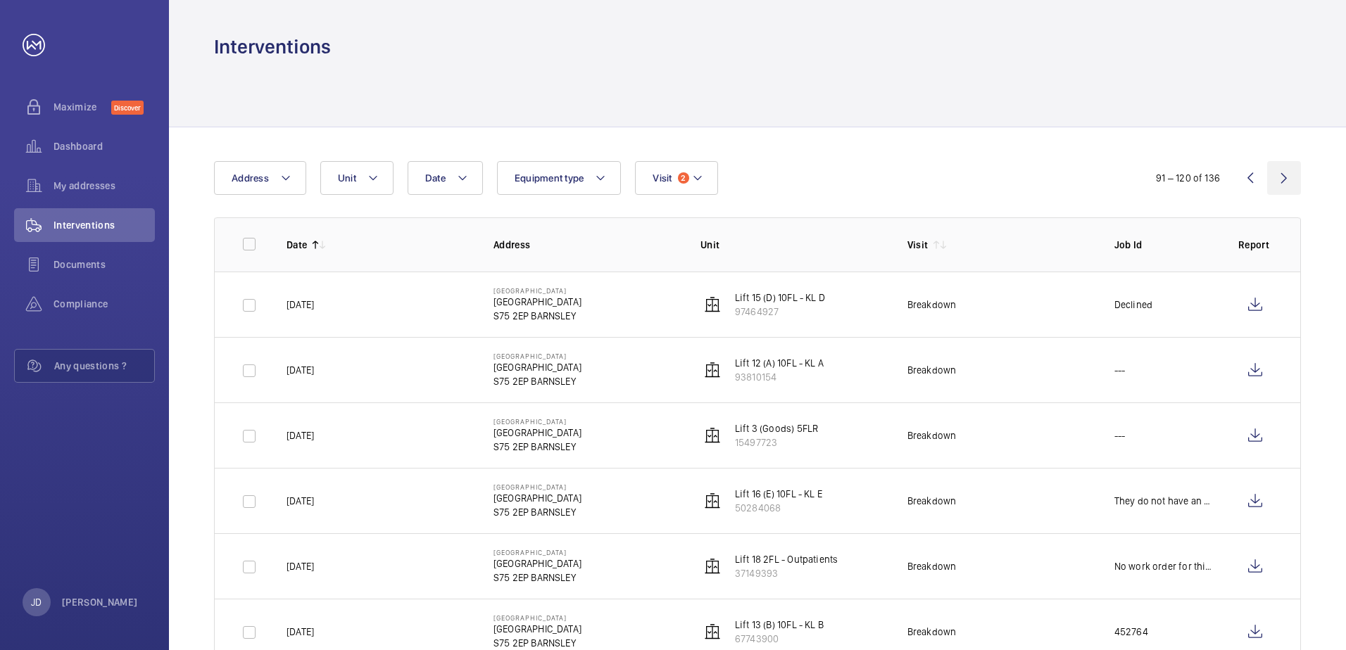
click at [1290, 179] on wm-front-icon-button at bounding box center [1284, 178] width 34 height 34
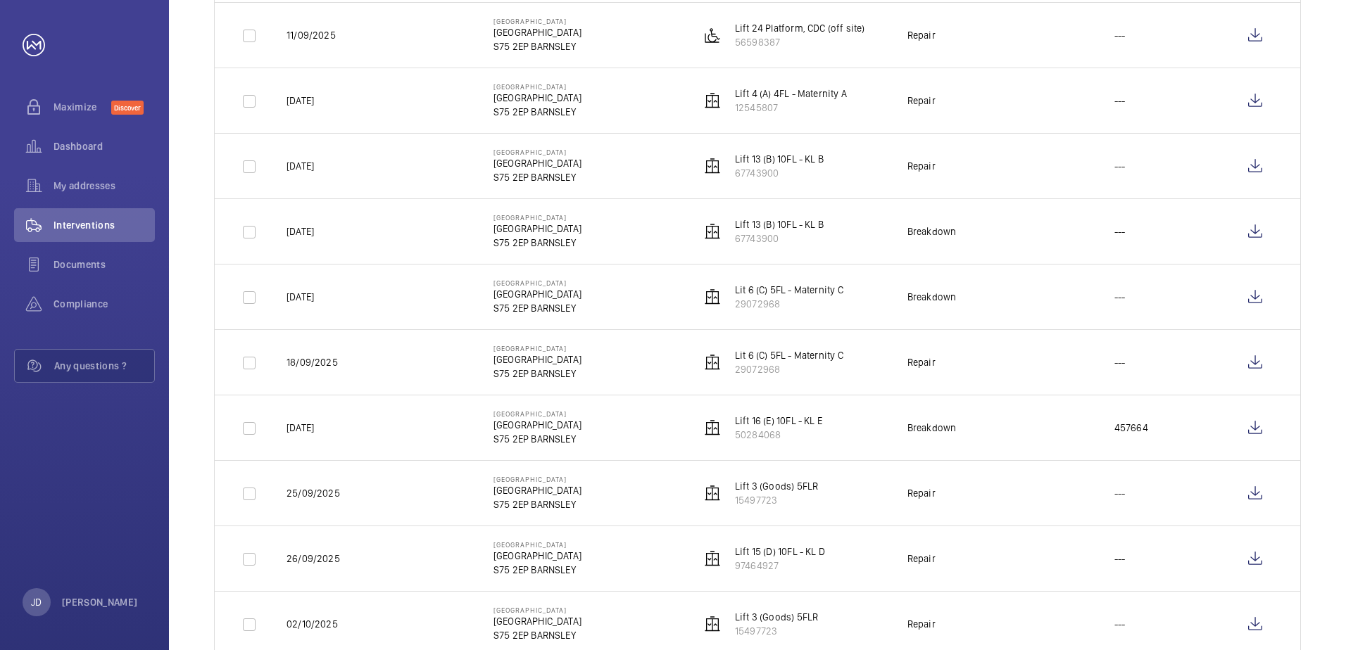
scroll to position [562, 0]
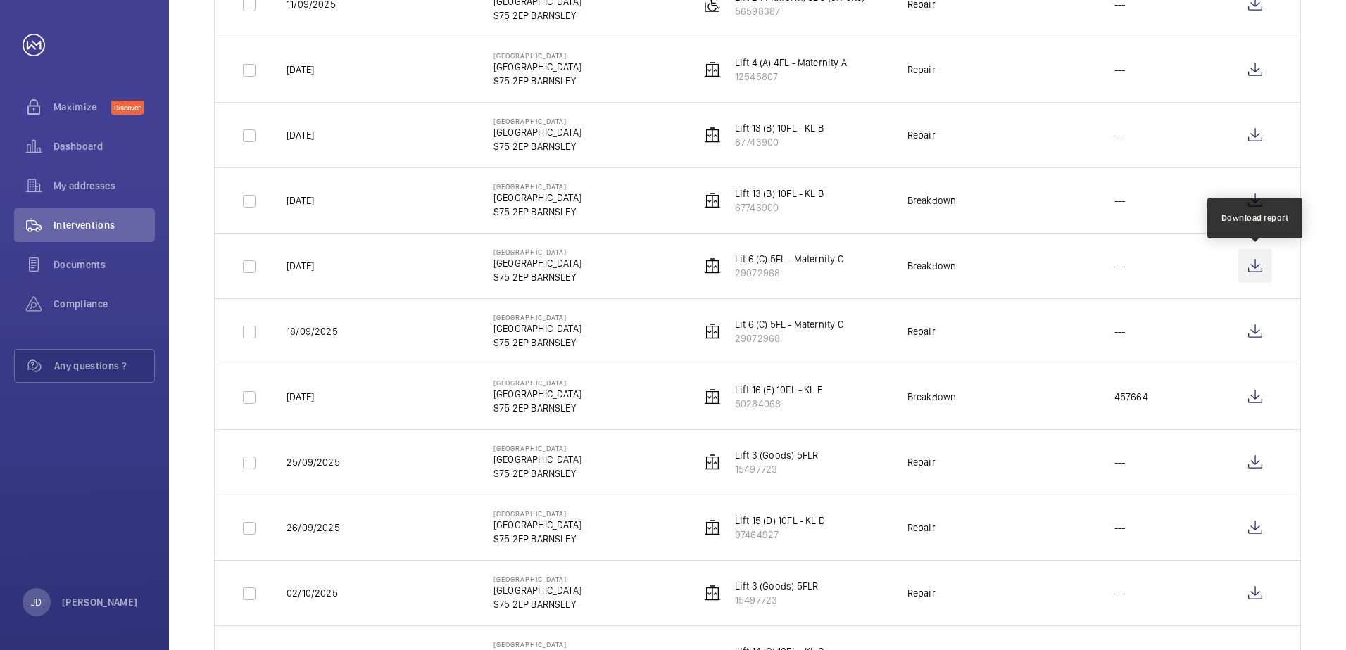
click at [1259, 268] on wm-front-icon-button at bounding box center [1255, 266] width 34 height 34
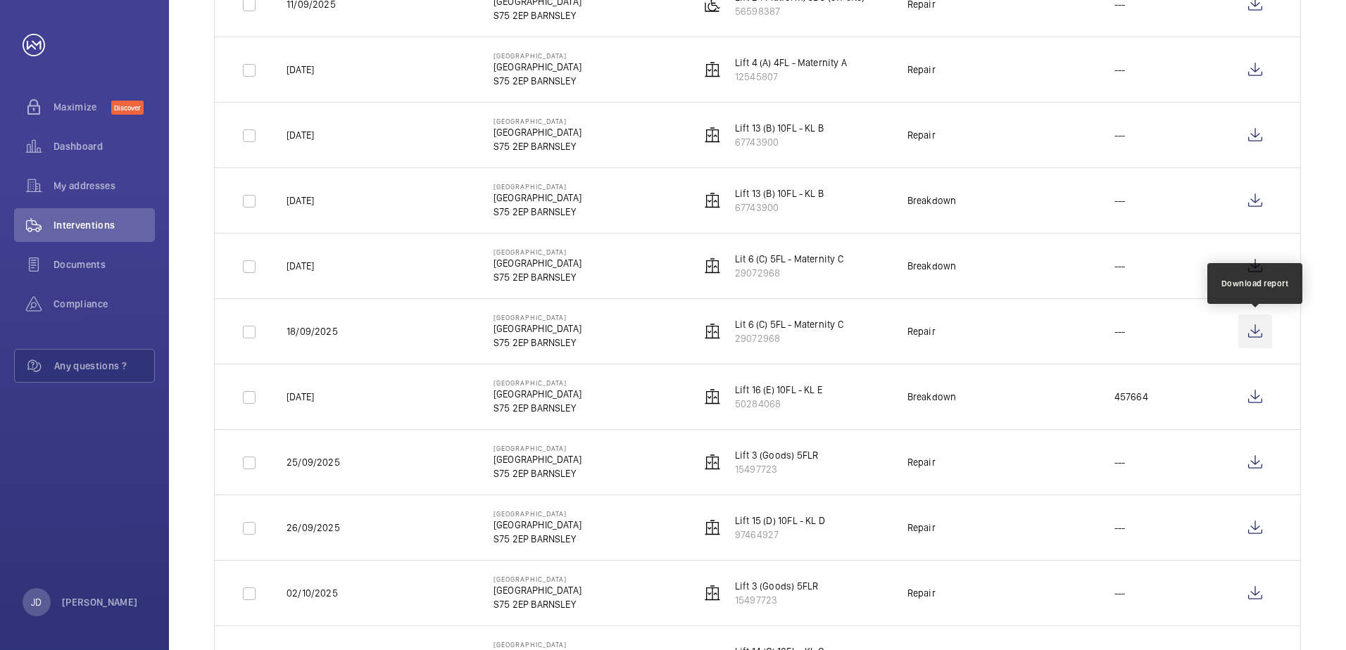
click at [1251, 332] on wm-front-icon-button at bounding box center [1255, 332] width 34 height 34
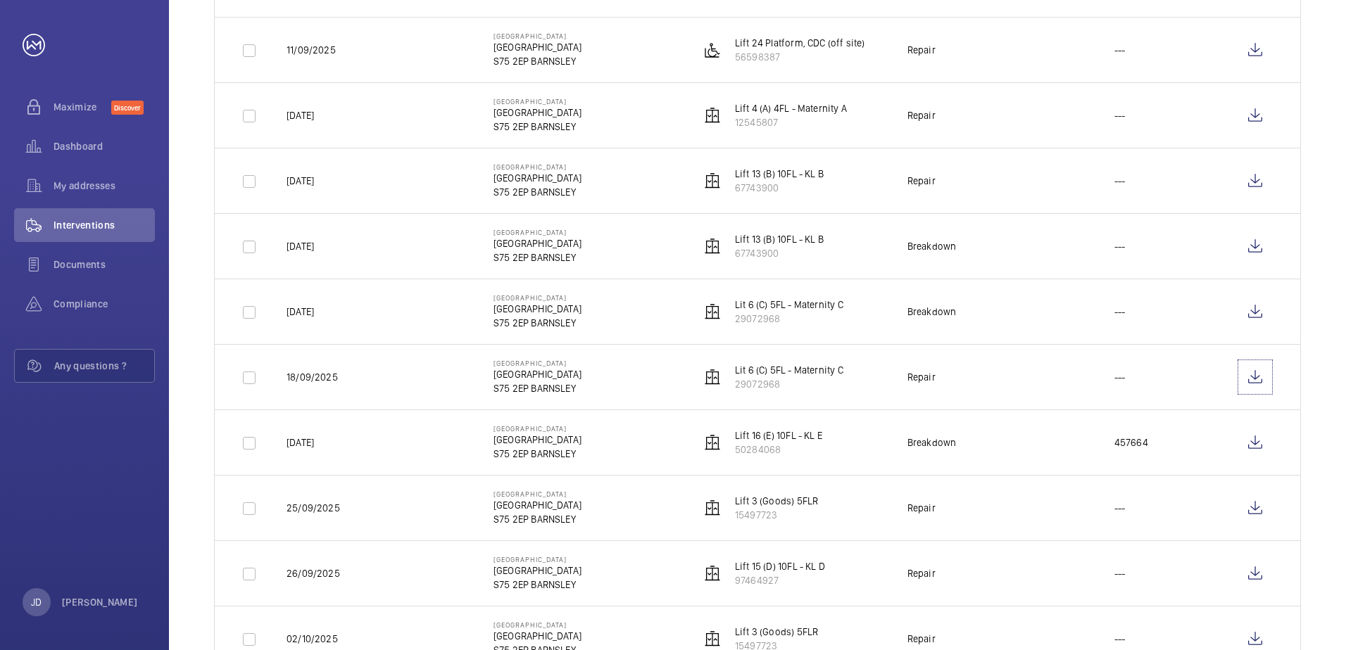
scroll to position [492, 0]
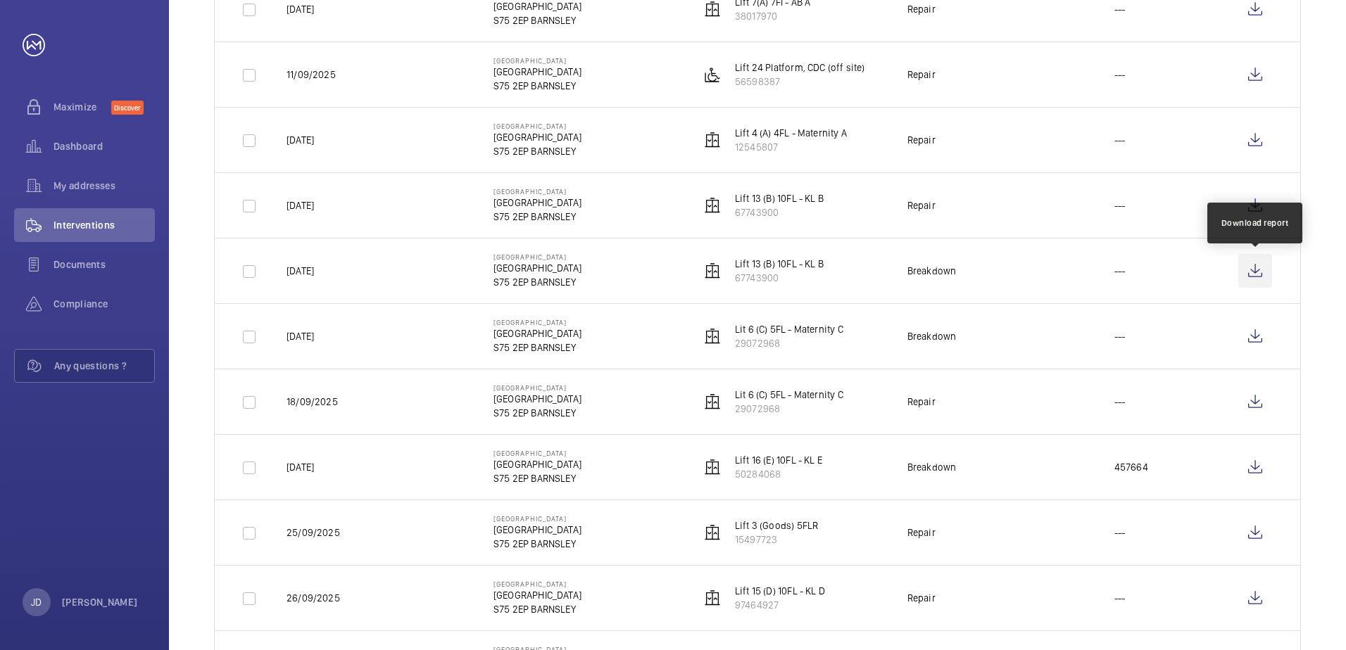
click at [1251, 269] on wm-front-icon-button at bounding box center [1255, 271] width 34 height 34
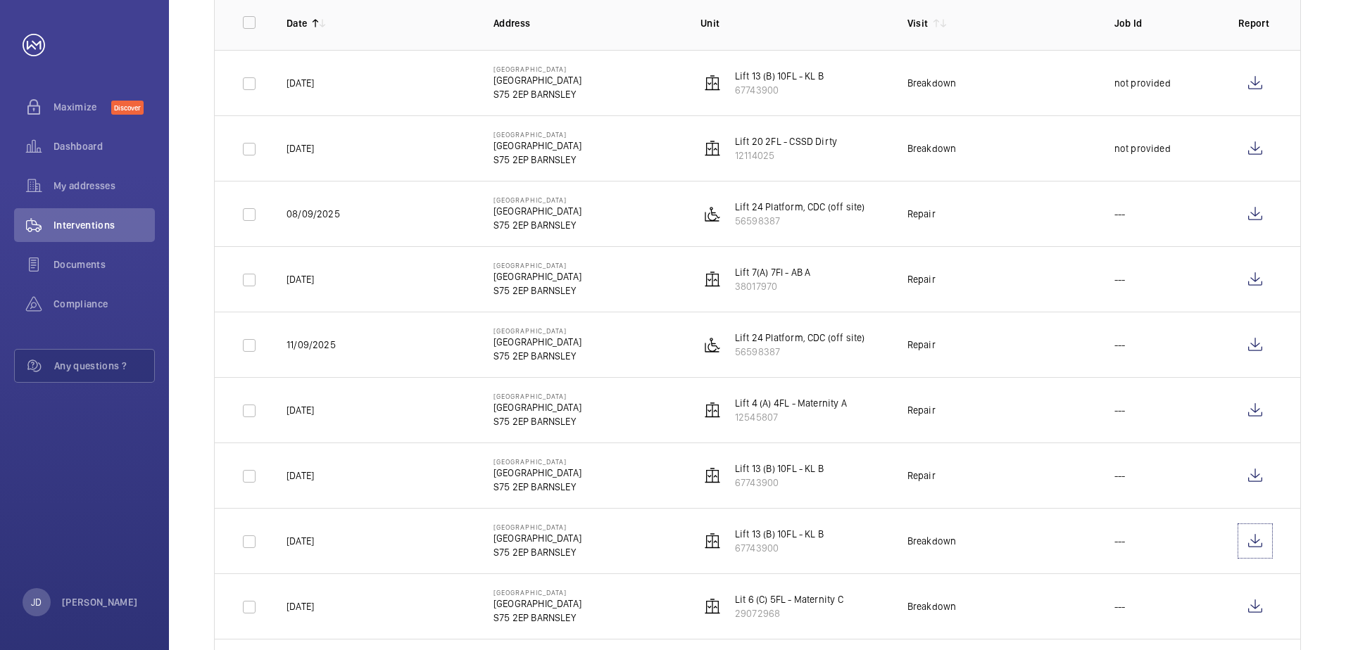
scroll to position [0, 0]
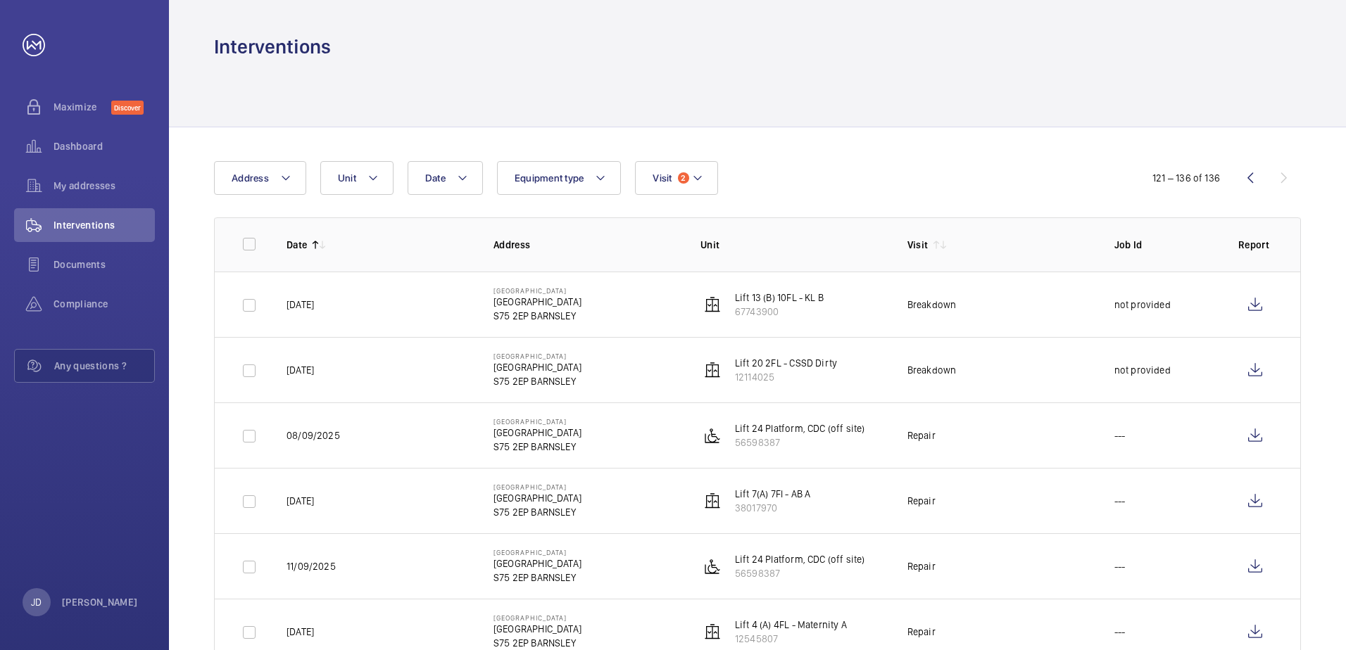
click at [1286, 179] on div "121 – 136 of 136" at bounding box center [1215, 178] width 171 height 17
click at [1247, 176] on wm-front-icon-button at bounding box center [1250, 178] width 34 height 34
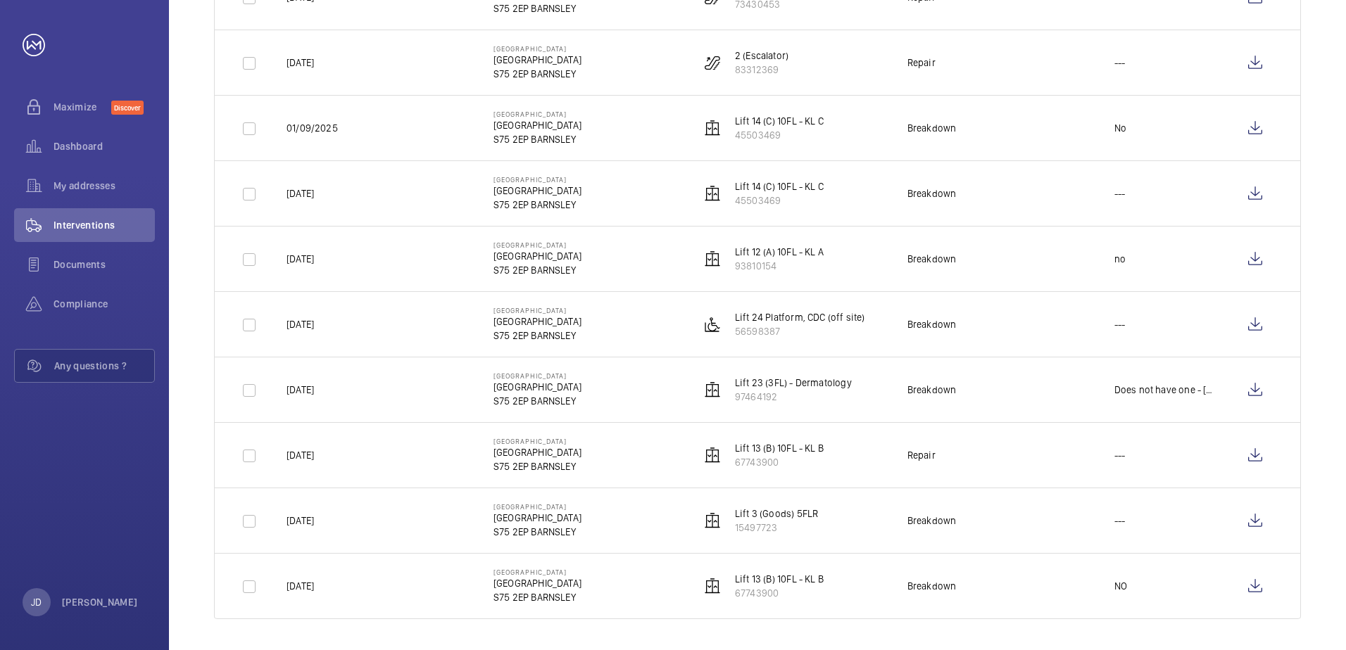
scroll to position [1620, 0]
click at [1255, 320] on wm-front-icon-button at bounding box center [1255, 322] width 34 height 34
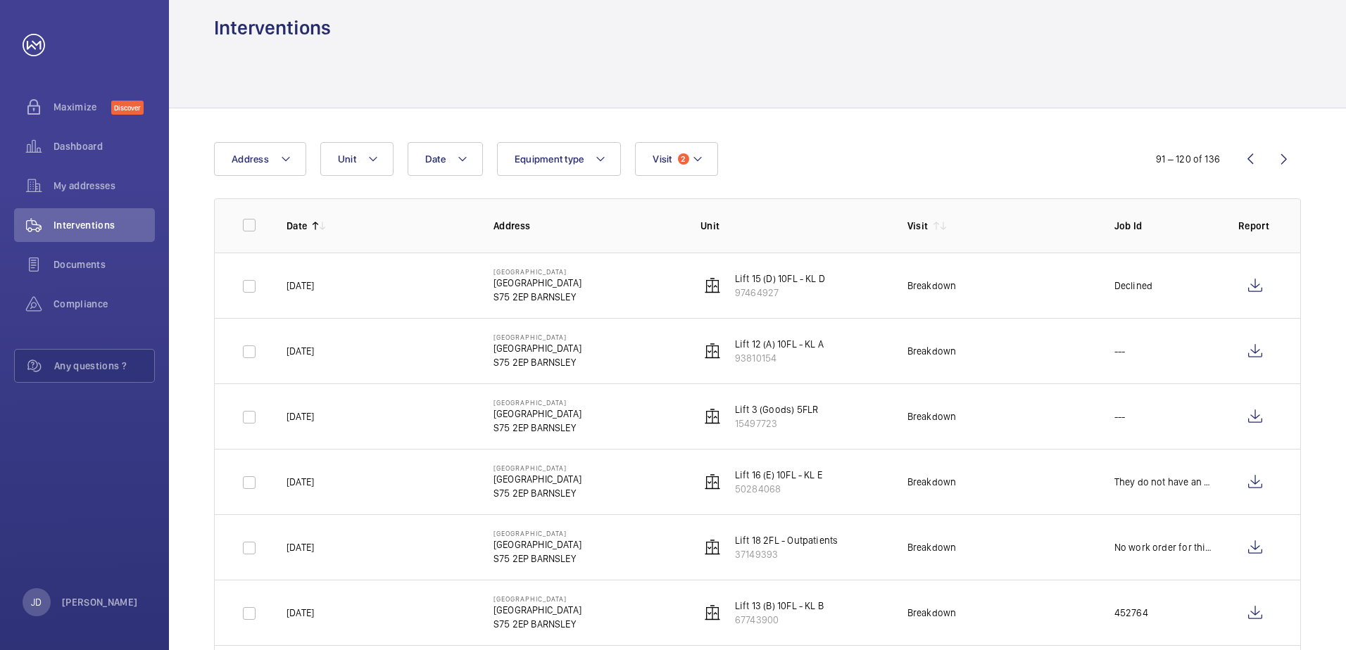
scroll to position [0, 0]
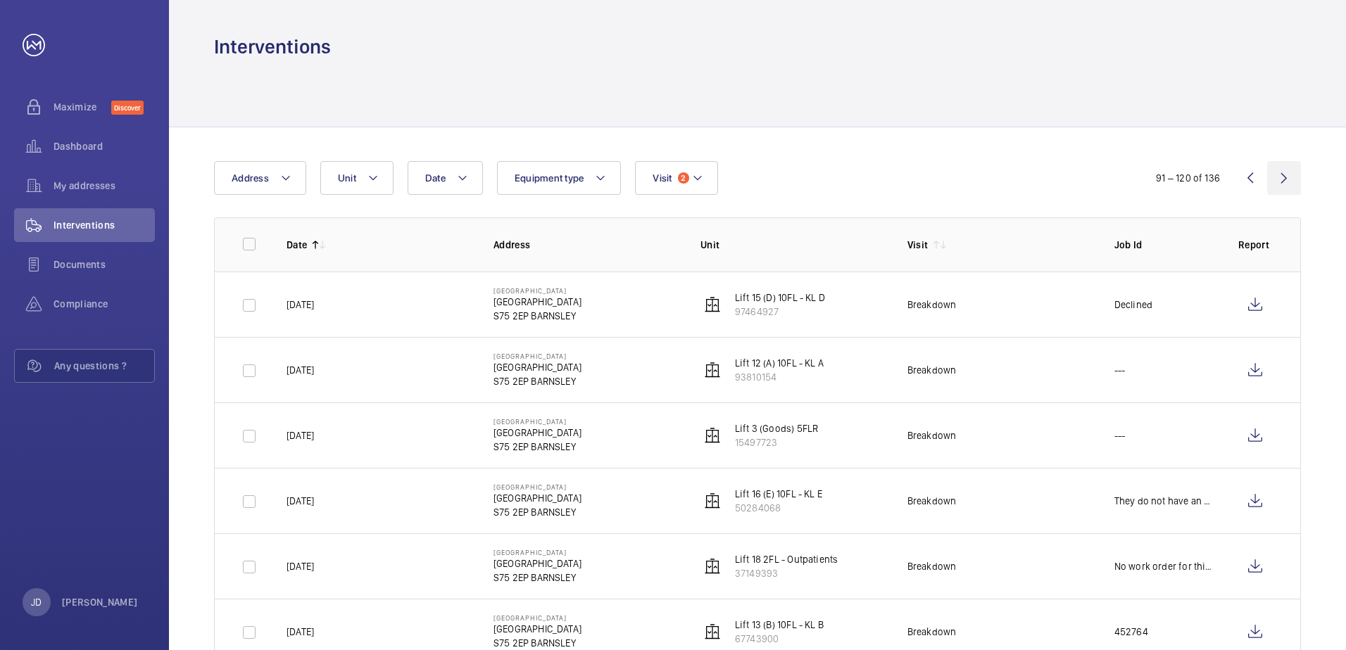
click at [1284, 177] on wm-front-icon-button at bounding box center [1284, 178] width 34 height 34
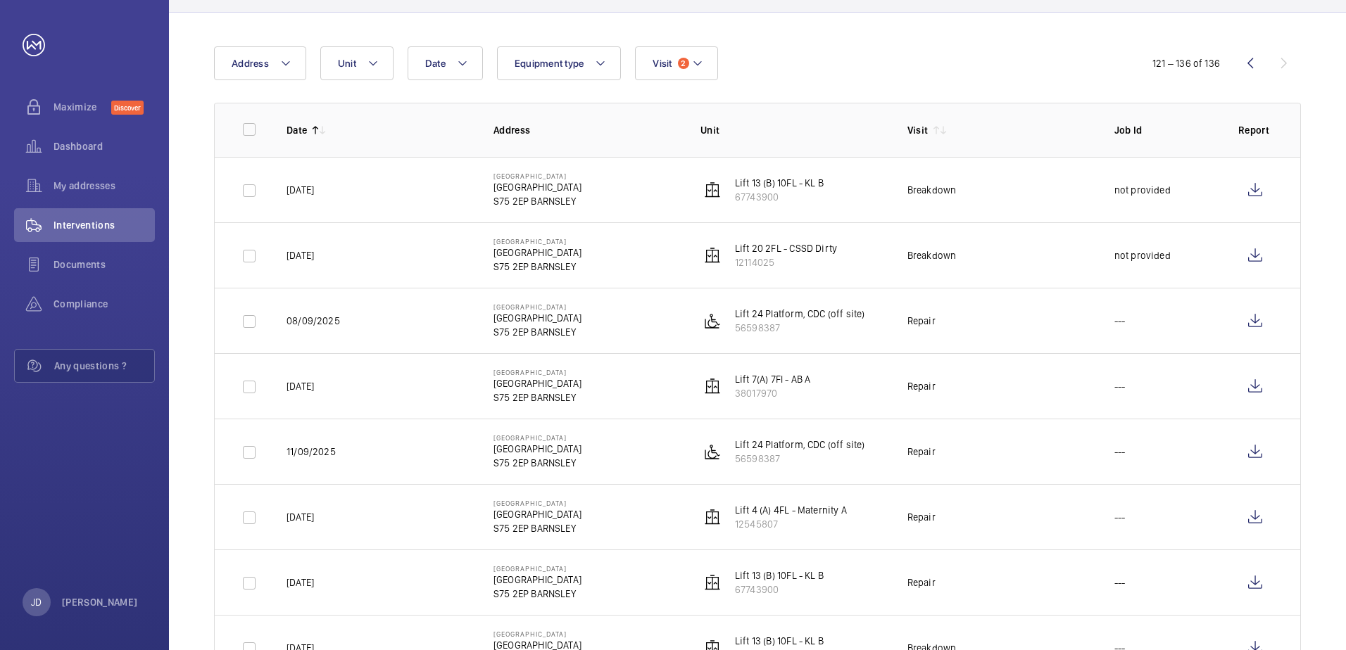
scroll to position [141, 0]
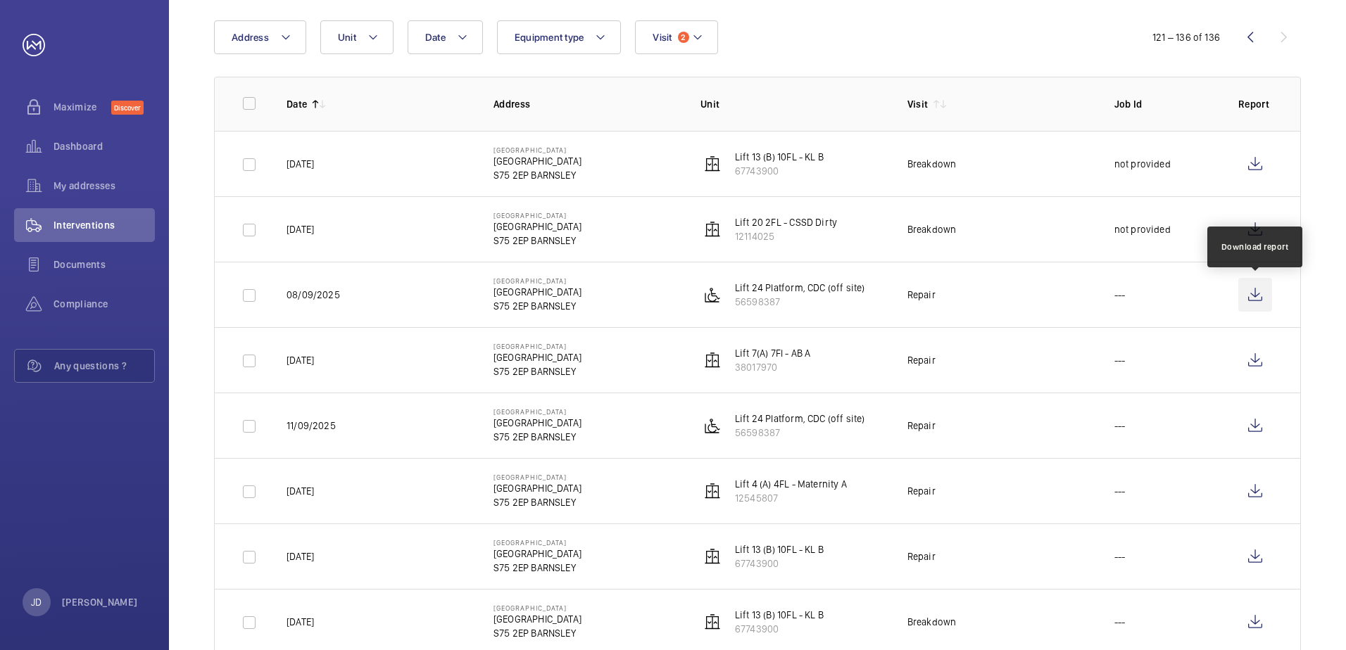
click at [1252, 296] on wm-front-icon-button at bounding box center [1255, 295] width 34 height 34
click at [1254, 426] on wm-front-icon-button at bounding box center [1255, 426] width 34 height 34
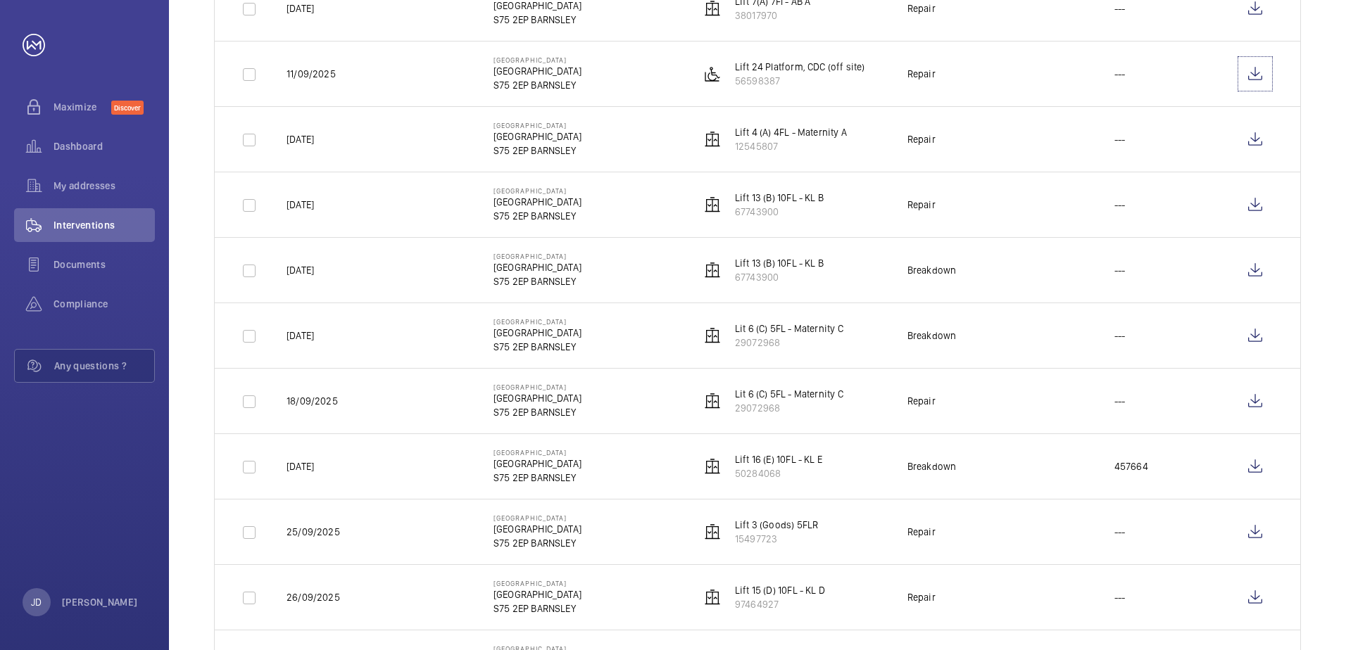
scroll to position [703, 0]
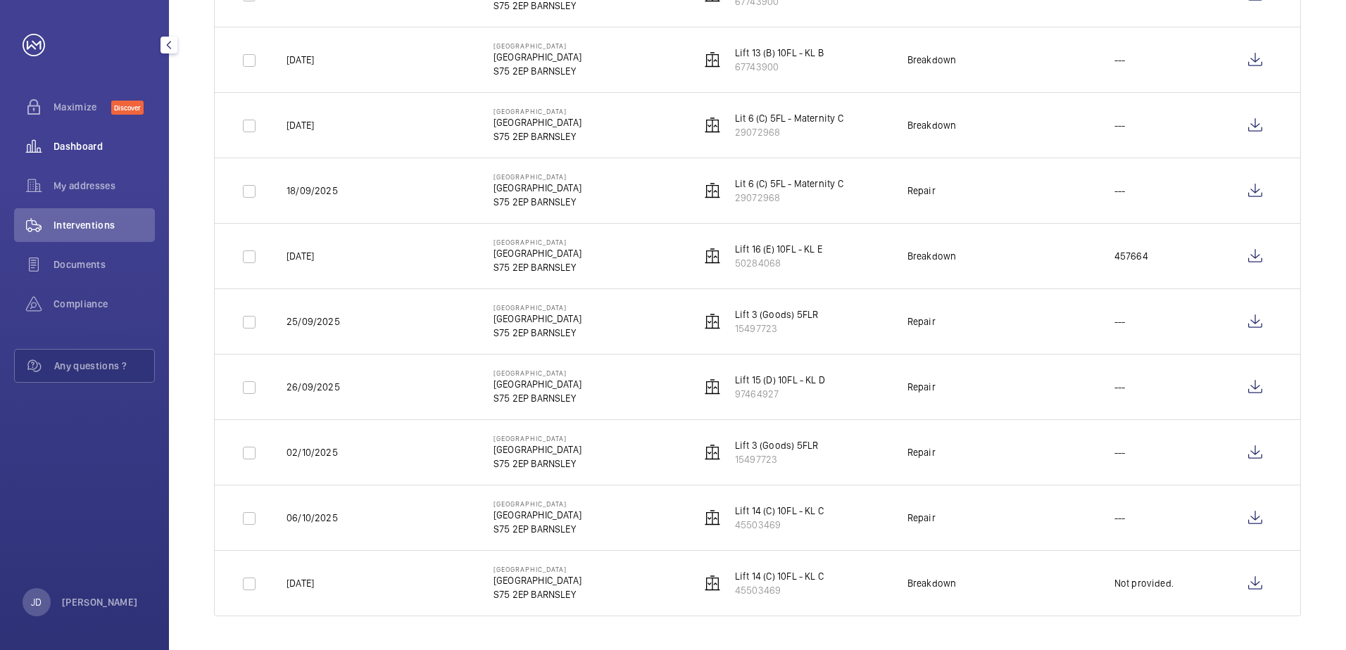
click at [80, 145] on span "Dashboard" at bounding box center [103, 146] width 101 height 14
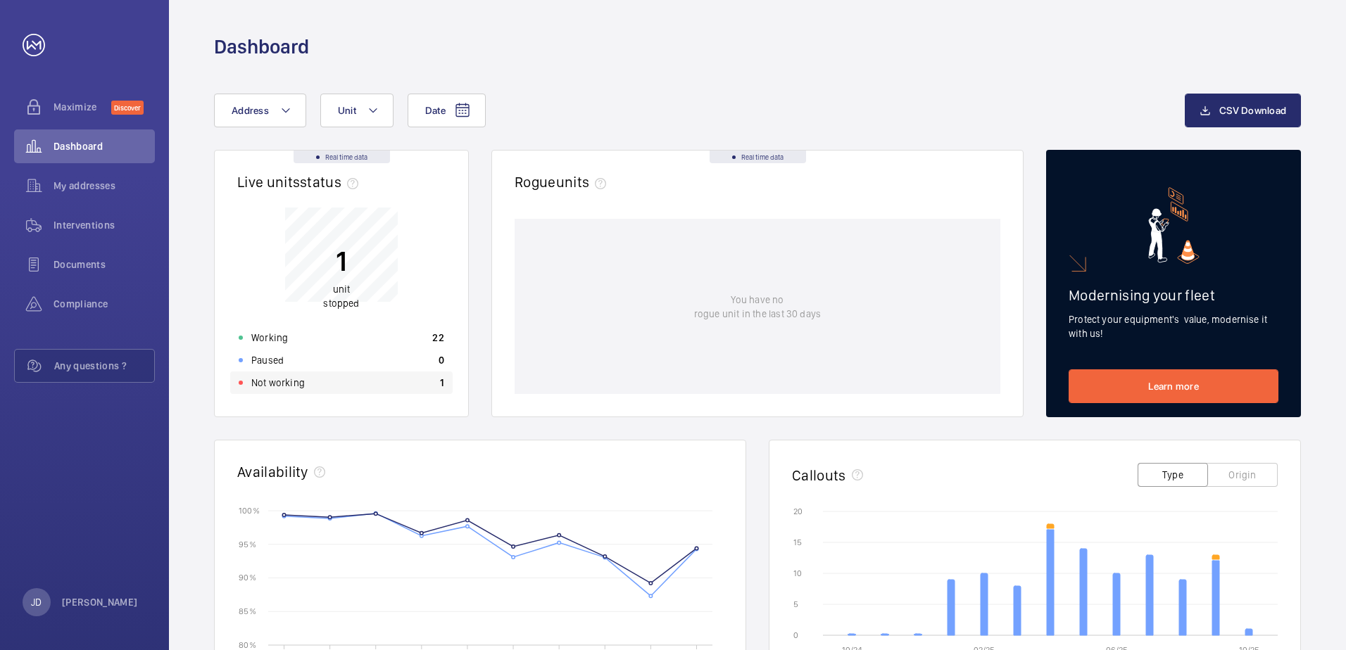
click at [273, 382] on p "Not working" at bounding box center [277, 383] width 53 height 14
